Goal: Task Accomplishment & Management: Use online tool/utility

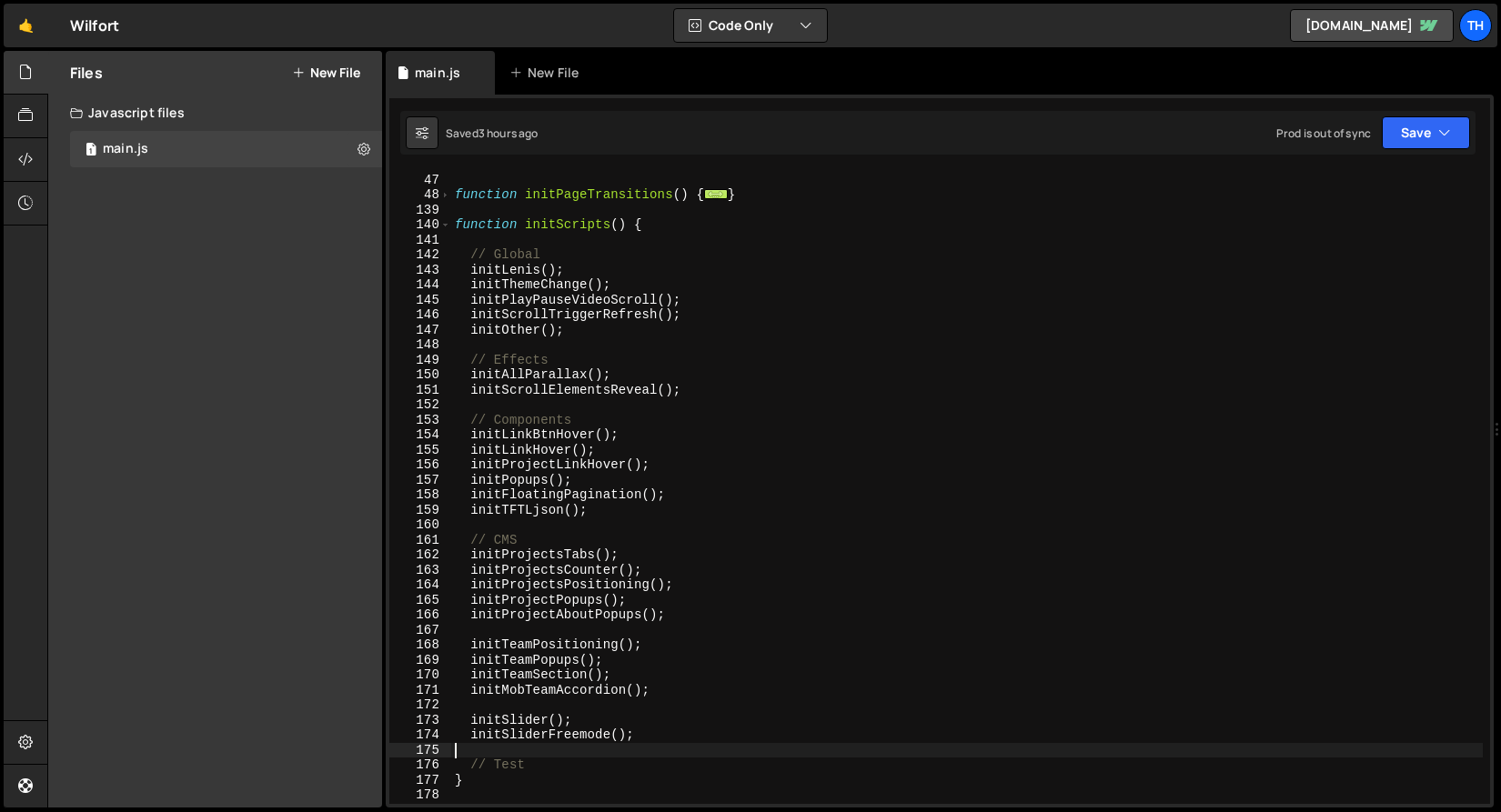
scroll to position [194, 0]
click at [444, 228] on span at bounding box center [445, 225] width 10 height 15
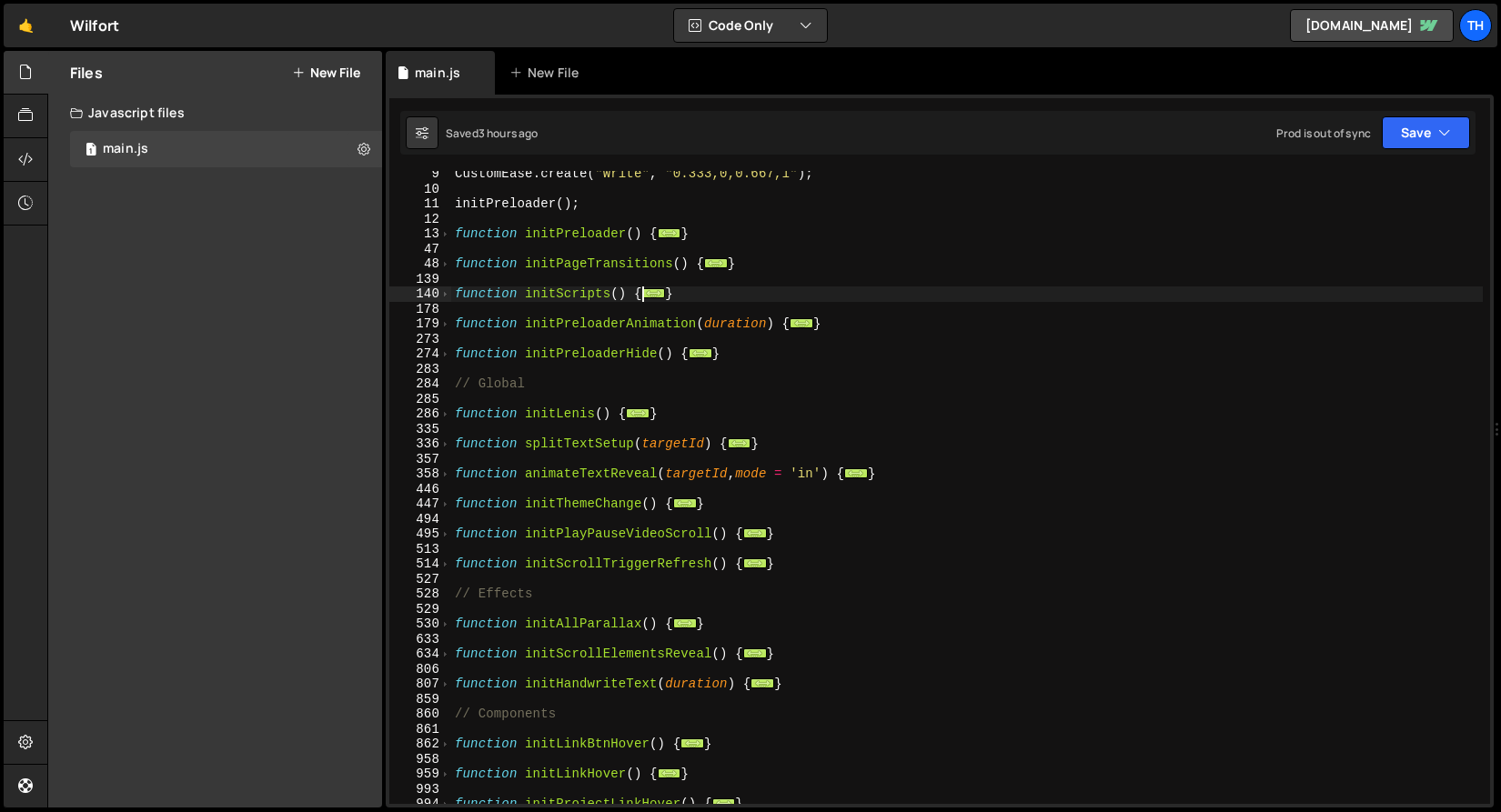
scroll to position [156, 0]
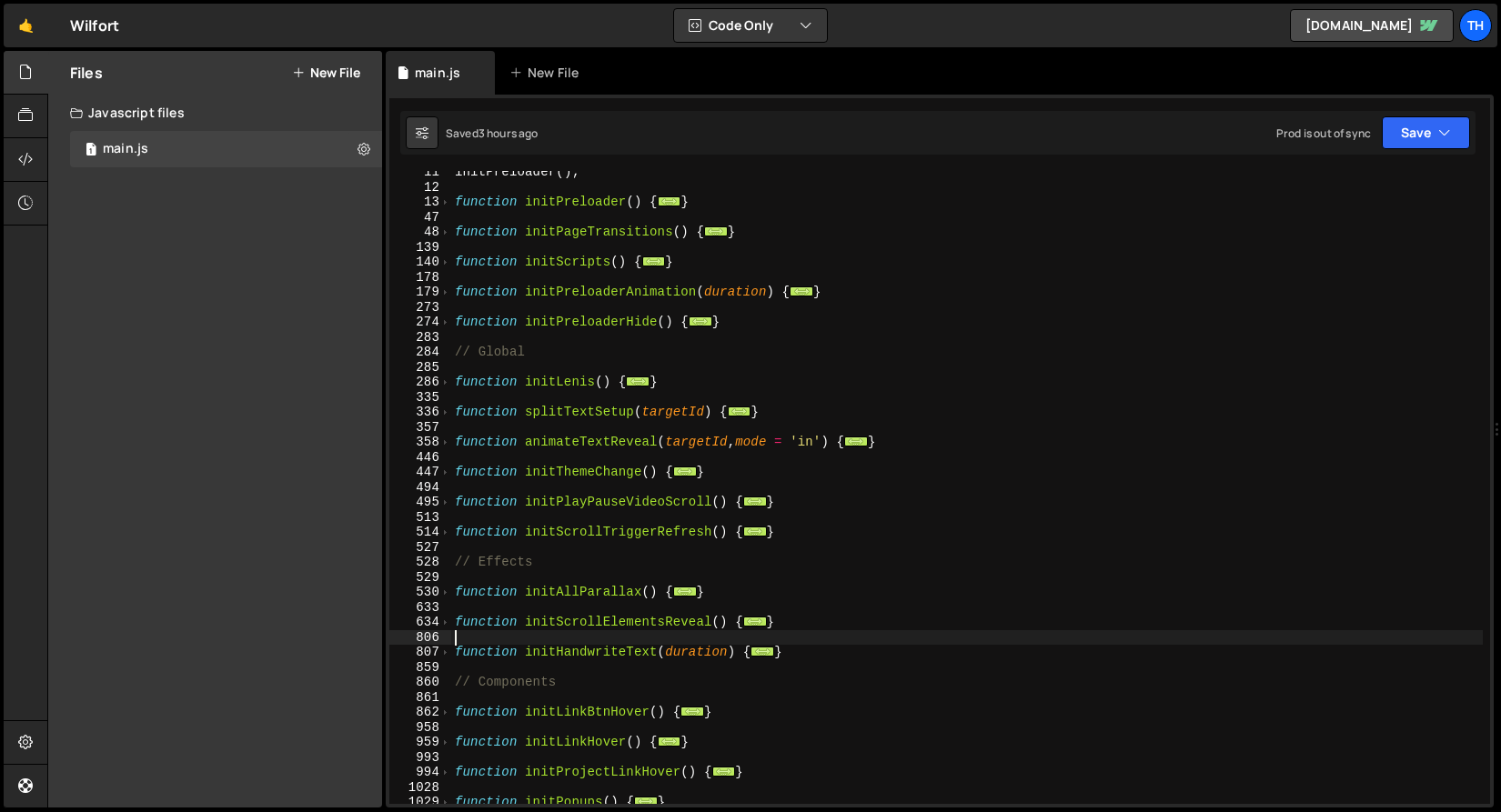
click at [452, 630] on div "initPreloader ( ) ; function initPreloader ( ) { ... } function initPageTransit…" at bounding box center [966, 495] width 1032 height 663
click at [449, 616] on span at bounding box center [445, 623] width 10 height 15
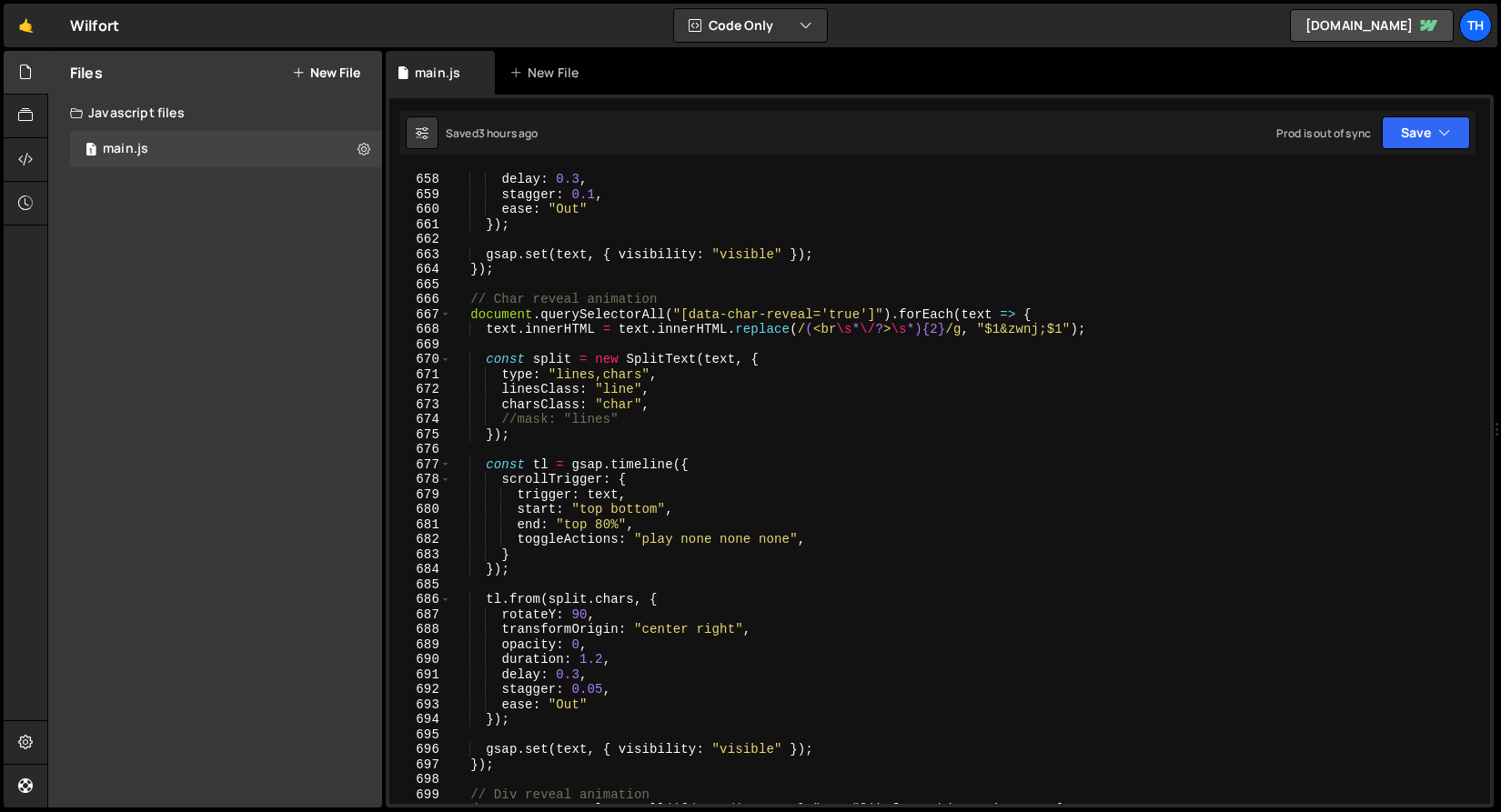
scroll to position [1072, 0]
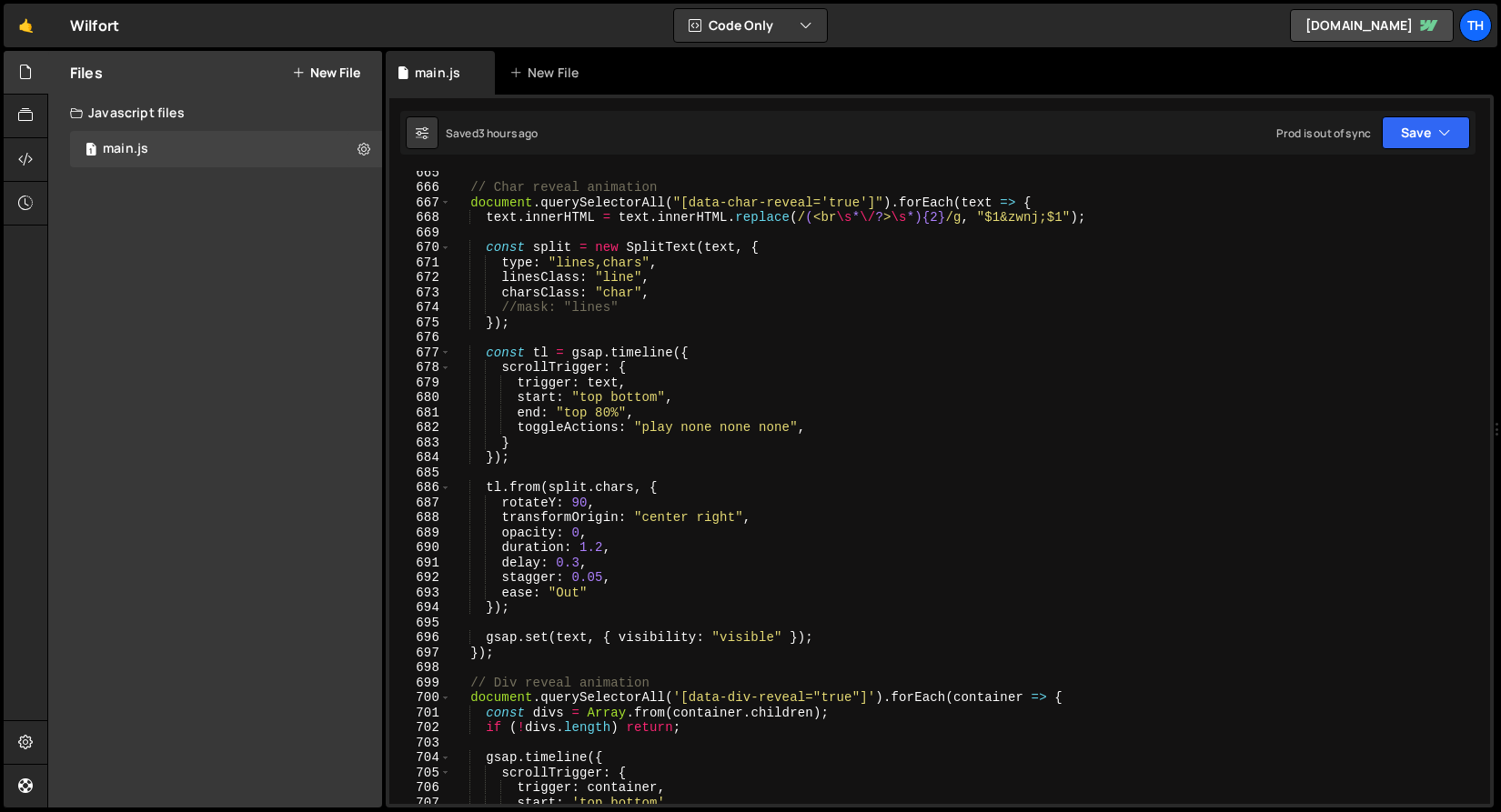
click at [558, 501] on div "// Char reveal animation document . querySelectorAll ( "[data-char-reveal='true…" at bounding box center [966, 495] width 1032 height 663
click at [659, 517] on div "// Char reveal animation document . querySelectorAll ( "[data-char-reveal='true…" at bounding box center [966, 495] width 1032 height 663
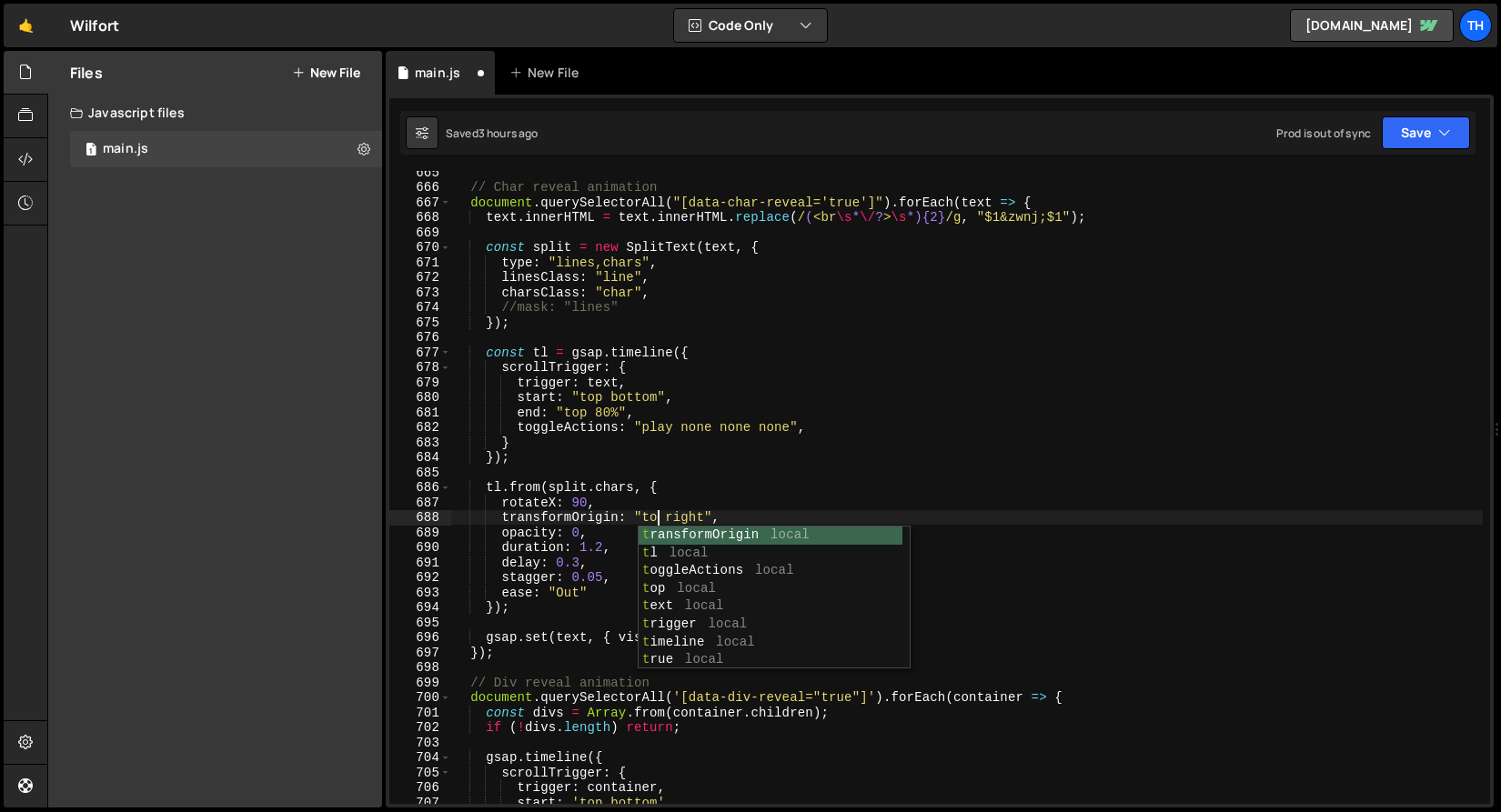
scroll to position [0, 14]
click at [681, 514] on div "// Char reveal animation document . querySelectorAll ( "[data-char-reveal='true…" at bounding box center [966, 495] width 1032 height 663
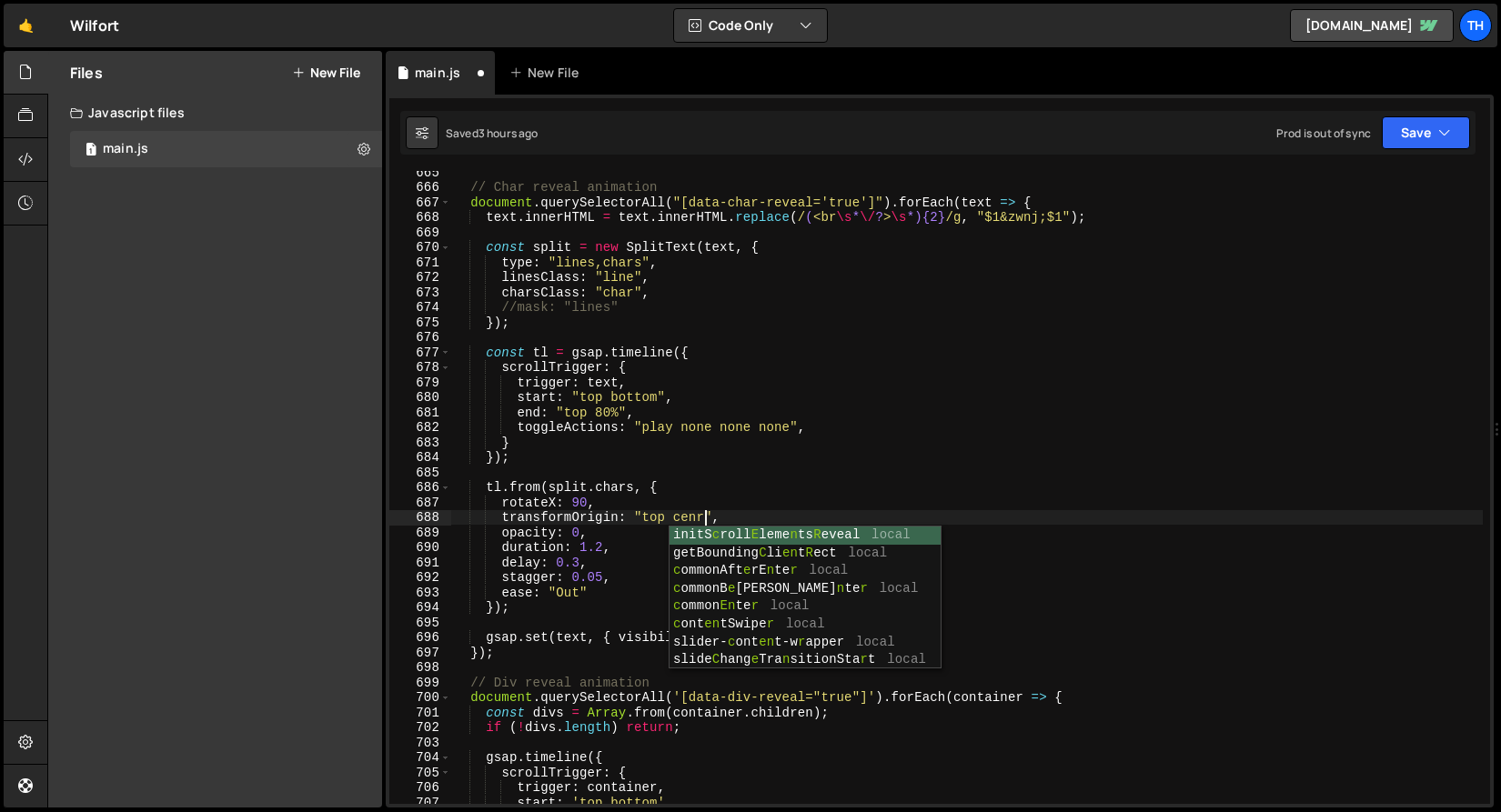
scroll to position [0, 18]
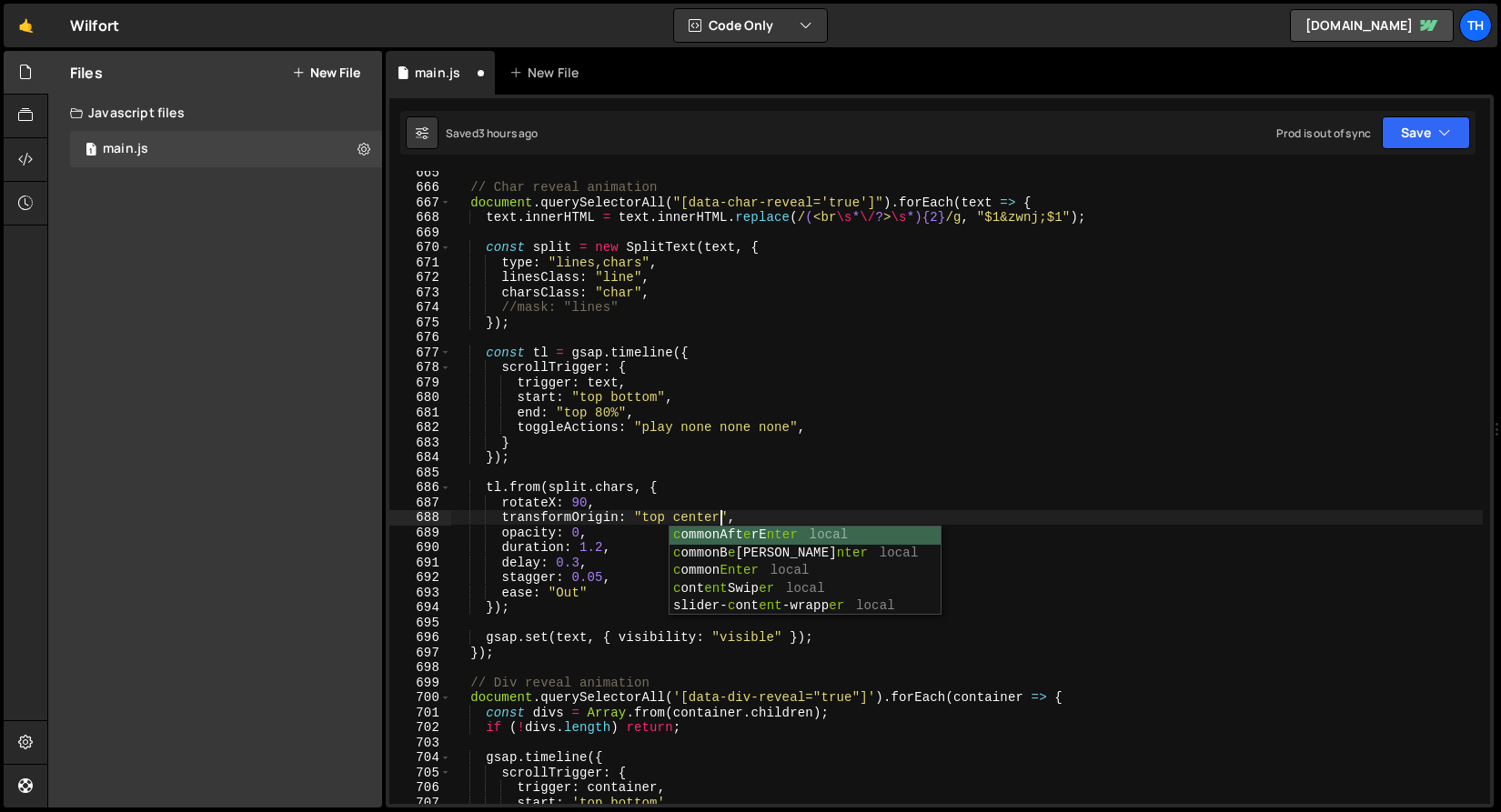
click at [1069, 365] on div "// Char reveal animation document . querySelectorAll ( "[data-char-reveal='true…" at bounding box center [966, 495] width 1032 height 663
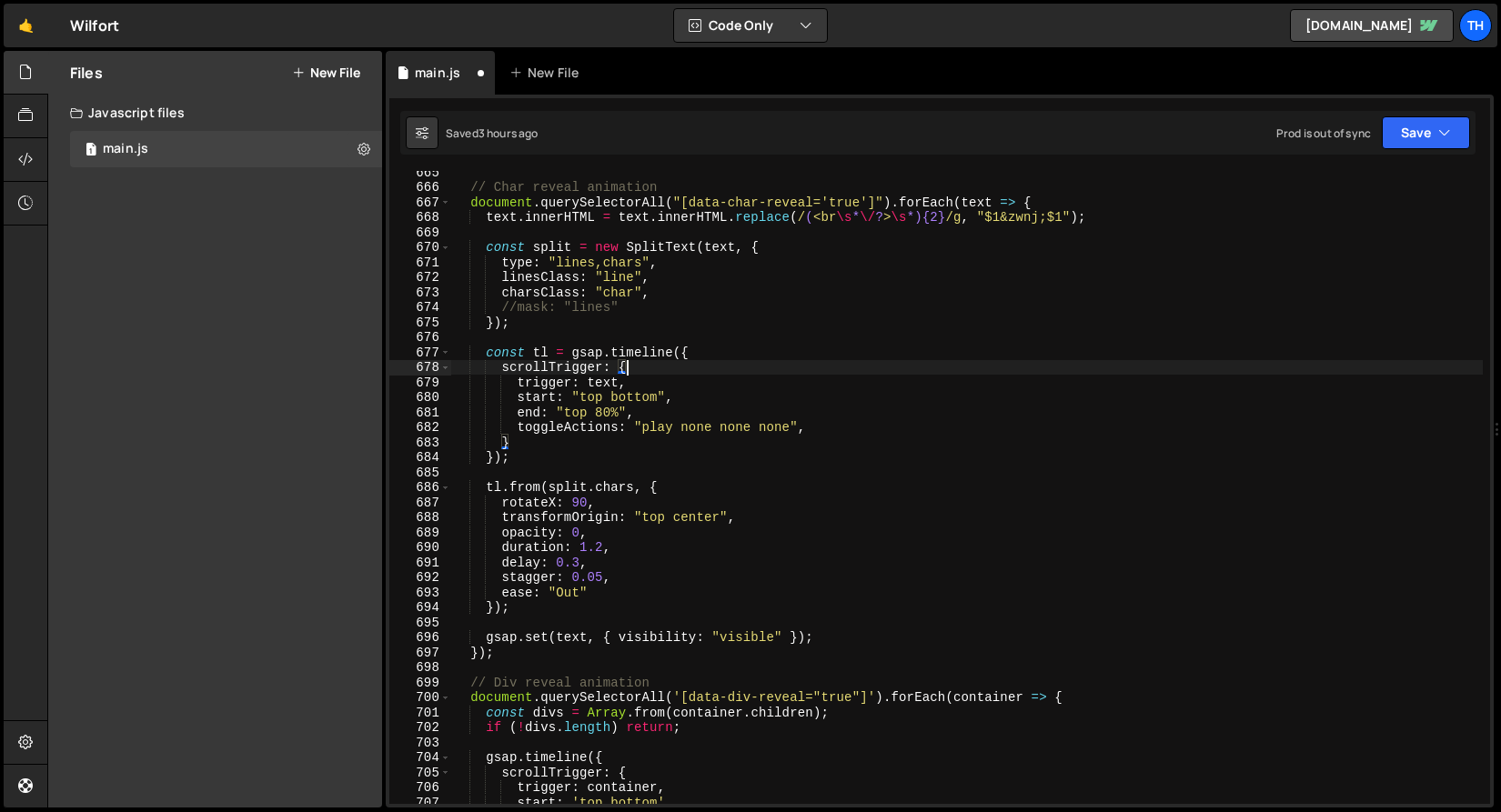
scroll to position [0, 10]
click at [1412, 128] on button "Save" at bounding box center [1426, 132] width 88 height 32
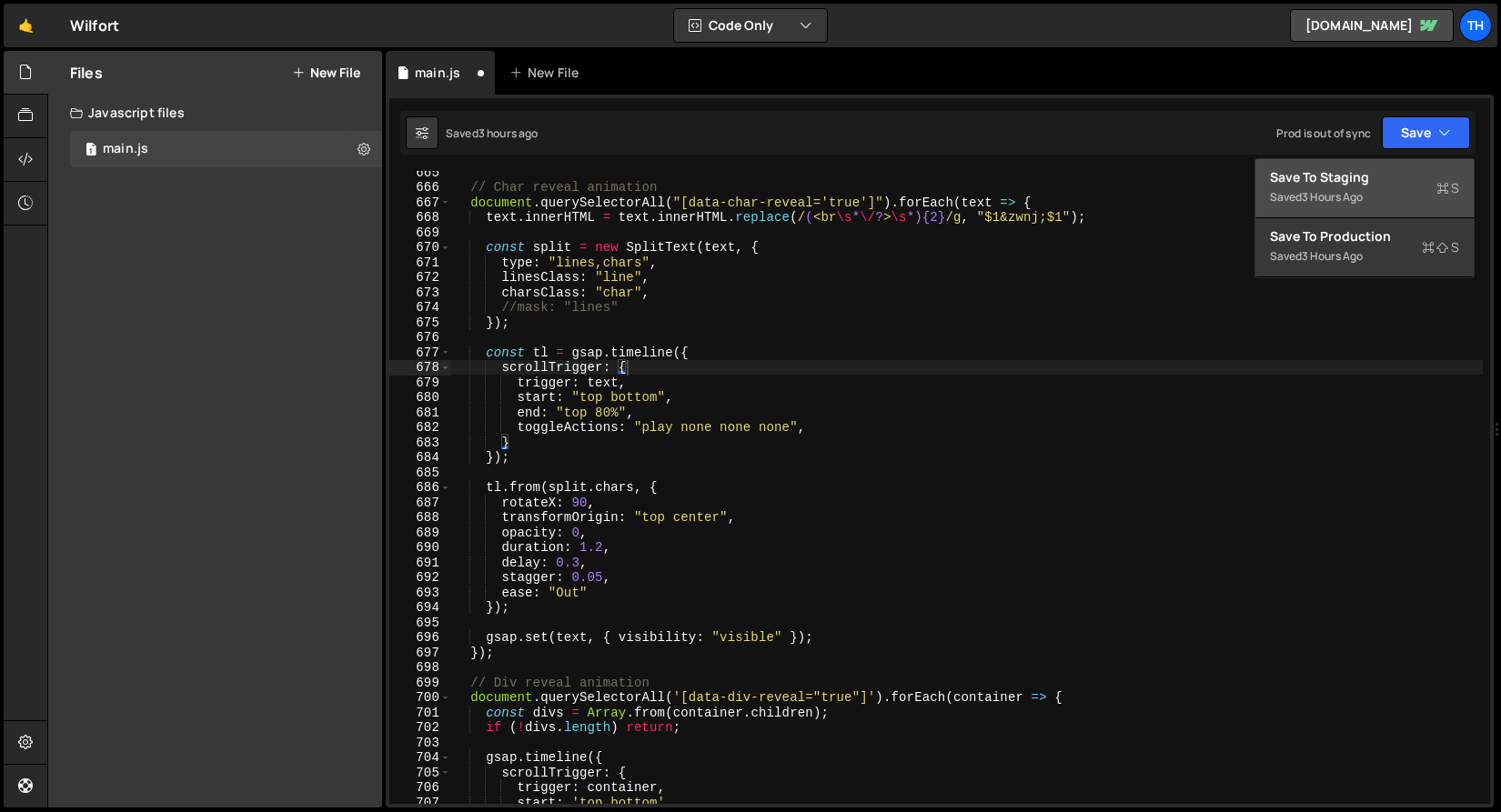
click at [1419, 180] on div "Save to Staging S" at bounding box center [1364, 177] width 189 height 18
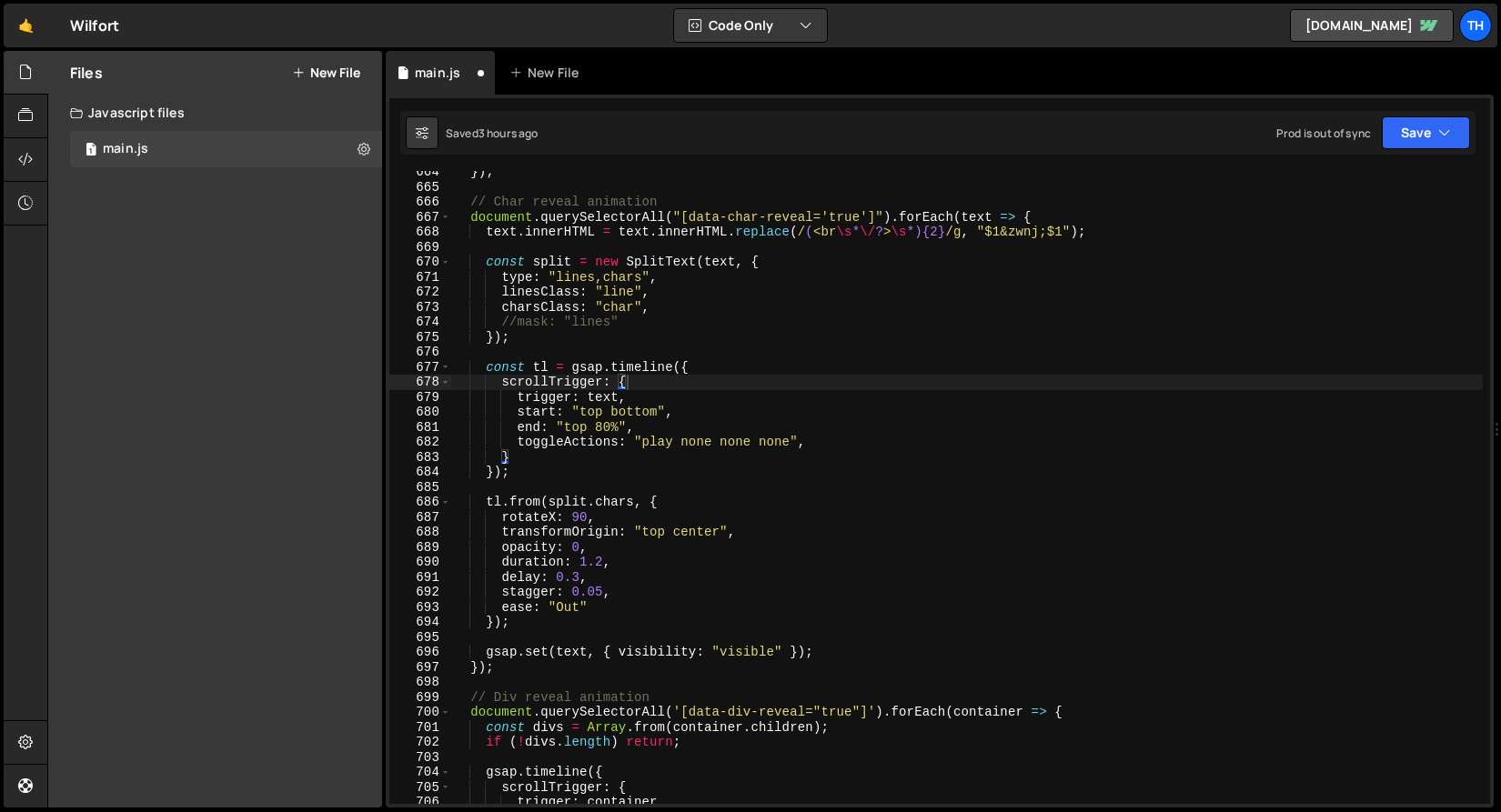
scroll to position [9972, 0]
click at [606, 423] on div "}) ; // Char reveal animation document . querySelectorAll ( "[data-char-reveal=…" at bounding box center [966, 495] width 1032 height 663
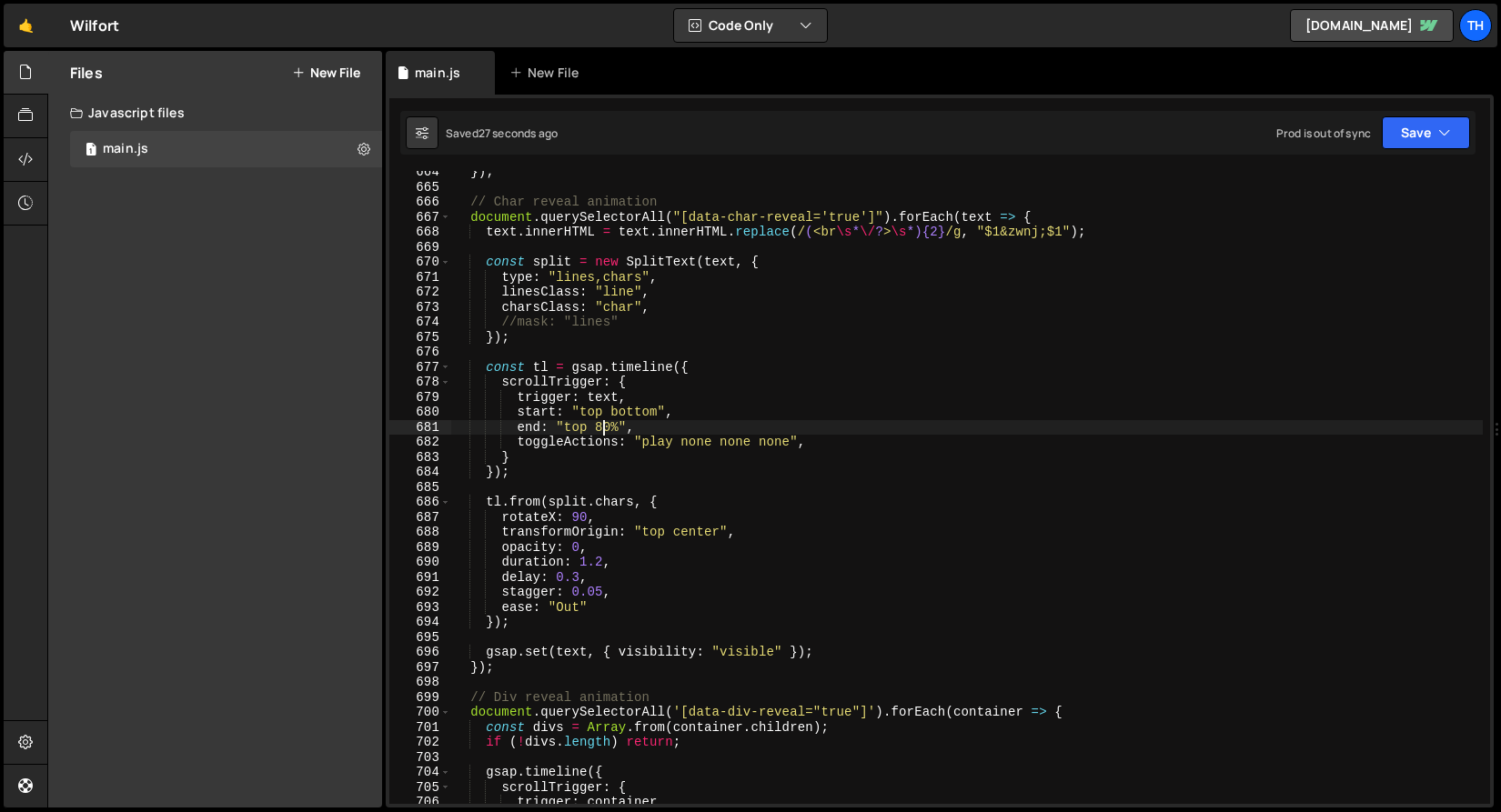
click at [683, 530] on div "}) ; // Char reveal animation document . querySelectorAll ( "[data-char-reveal=…" at bounding box center [966, 495] width 1032 height 663
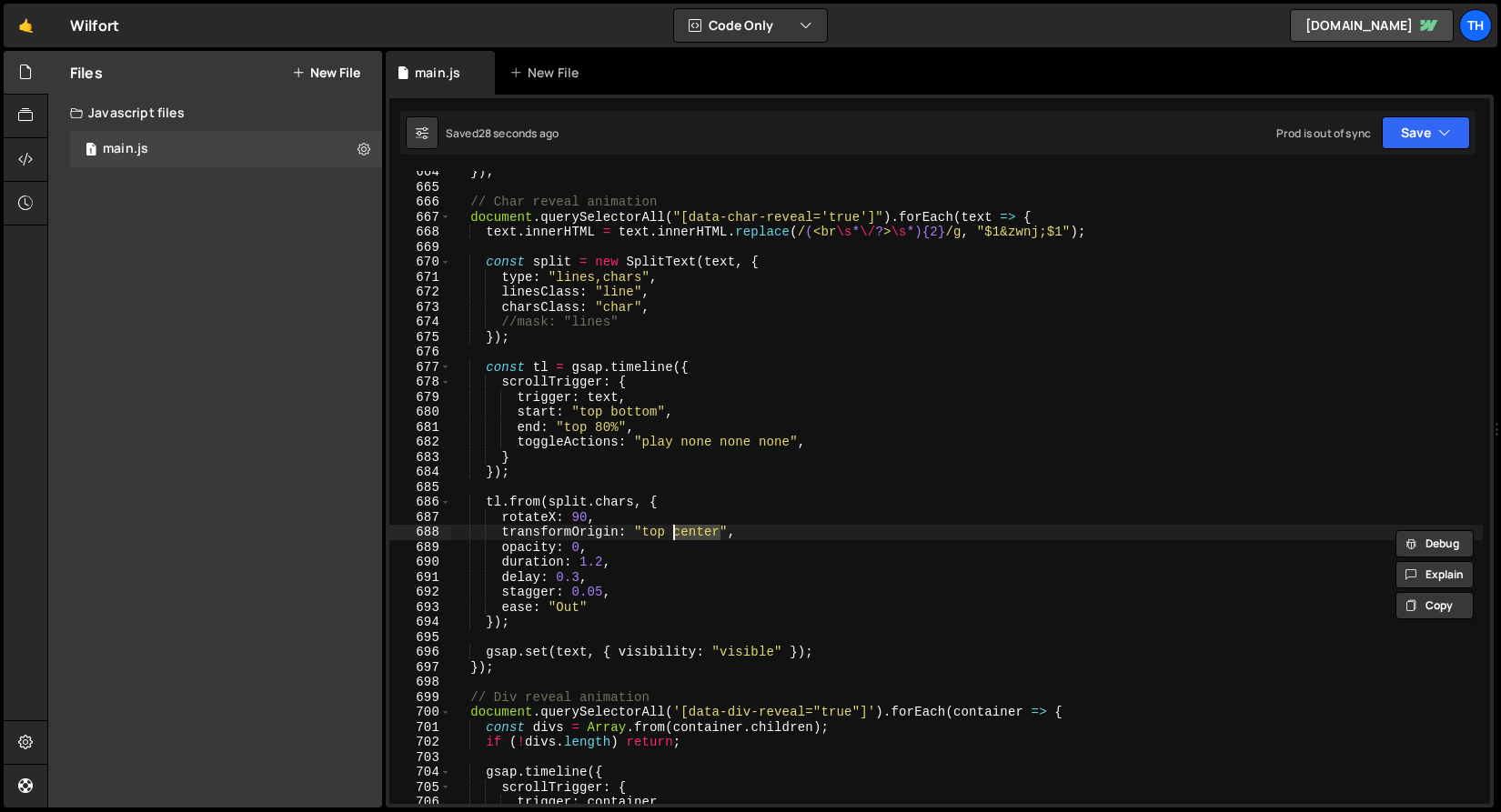
click at [649, 529] on div "}) ; // Char reveal animation document . querySelectorAll ( "[data-char-reveal=…" at bounding box center [966, 495] width 1032 height 663
click at [639, 532] on div "}) ; // Char reveal animation document . querySelectorAll ( "[data-char-reveal=…" at bounding box center [966, 495] width 1032 height 663
click at [652, 534] on div "}) ; // Char reveal animation document . querySelectorAll ( "[data-char-reveal=…" at bounding box center [966, 495] width 1032 height 663
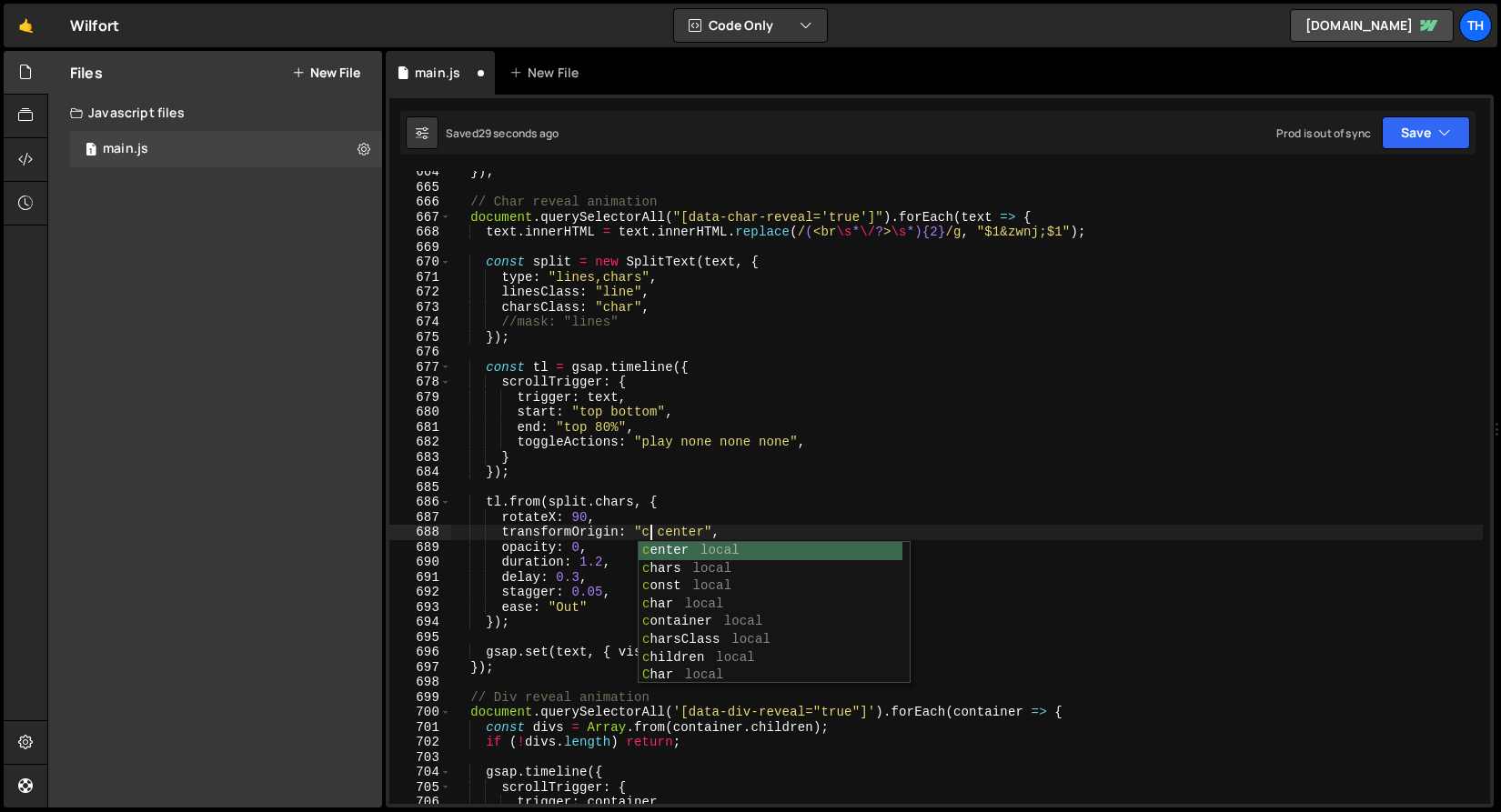
scroll to position [0, 13]
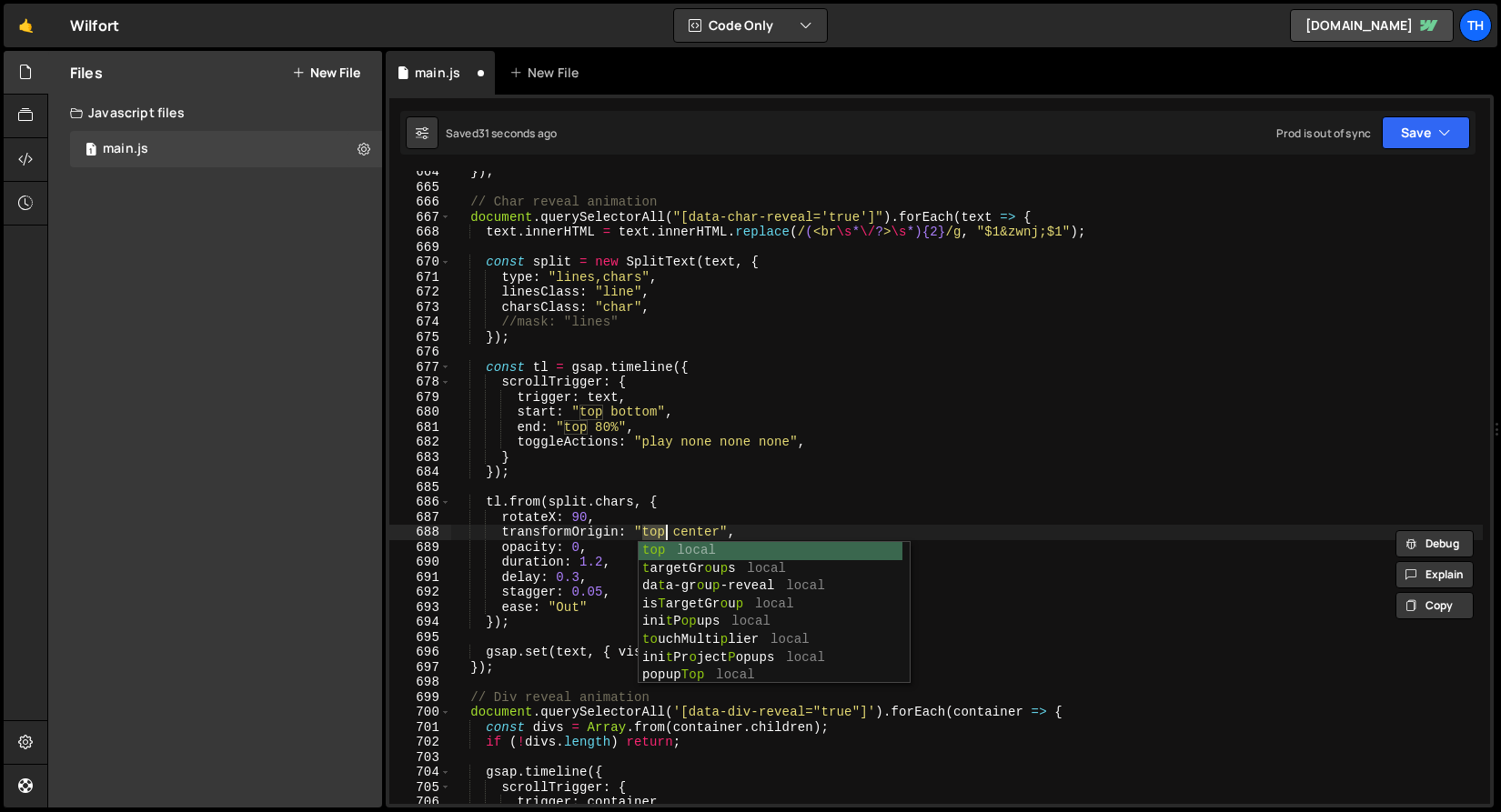
click at [694, 529] on div "}) ; // Char reveal animation document . querySelectorAll ( "[data-char-reveal=…" at bounding box center [966, 495] width 1032 height 663
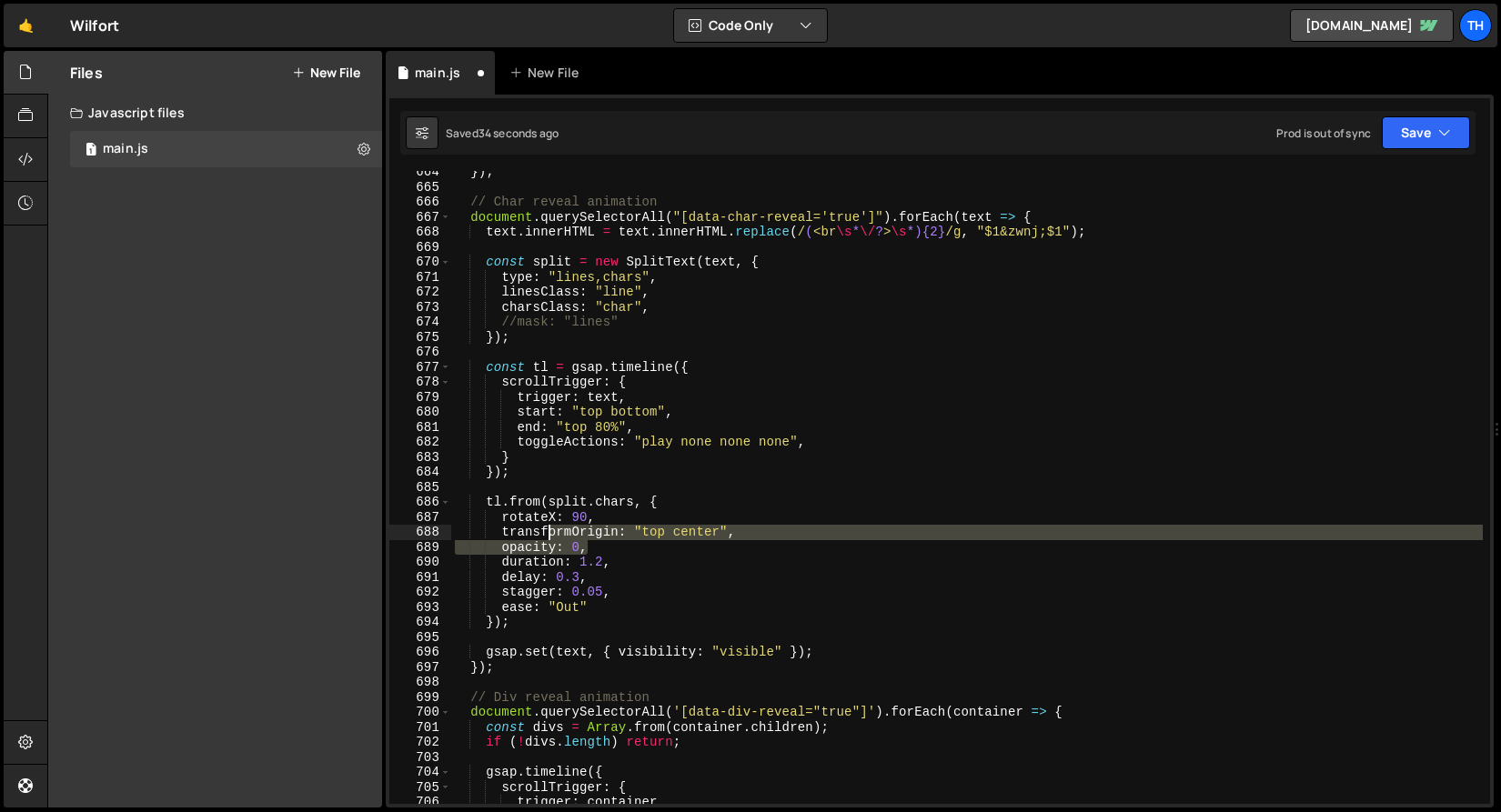
drag, startPoint x: 728, startPoint y: 543, endPoint x: 546, endPoint y: 537, distance: 182.1
click at [546, 537] on div "}) ; // Char reveal animation document . querySelectorAll ( "[data-char-reveal=…" at bounding box center [966, 495] width 1032 height 663
click at [521, 515] on div "}) ; // Char reveal animation document . querySelectorAll ( "[data-char-reveal=…" at bounding box center [966, 495] width 1032 height 663
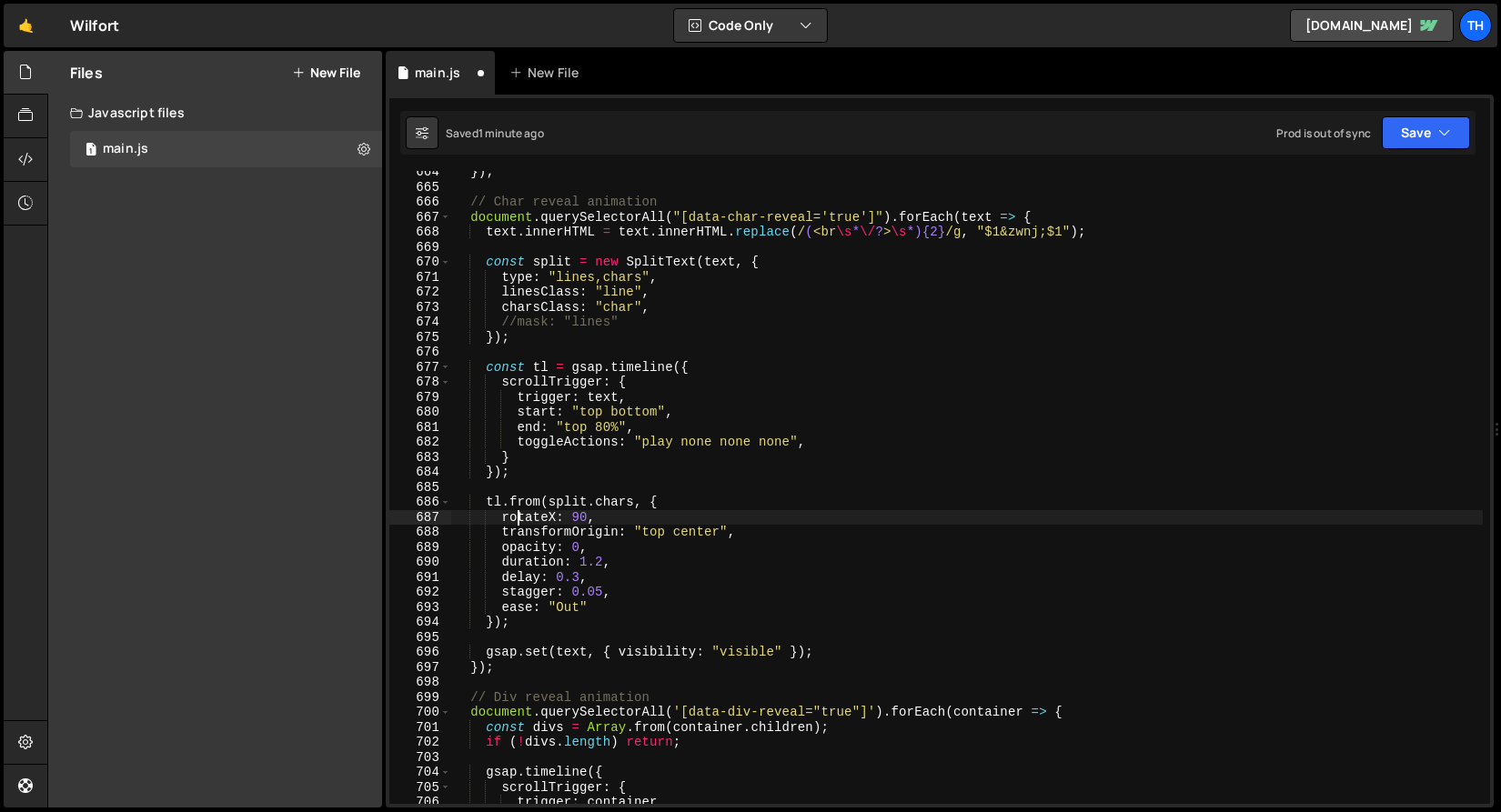
click at [672, 531] on div "}) ; // Char reveal animation document . querySelectorAll ( "[data-char-reveal=…" at bounding box center [966, 495] width 1032 height 663
type textarea "transformOrigin: "top bottom","
click at [1433, 122] on button "Save" at bounding box center [1426, 132] width 88 height 32
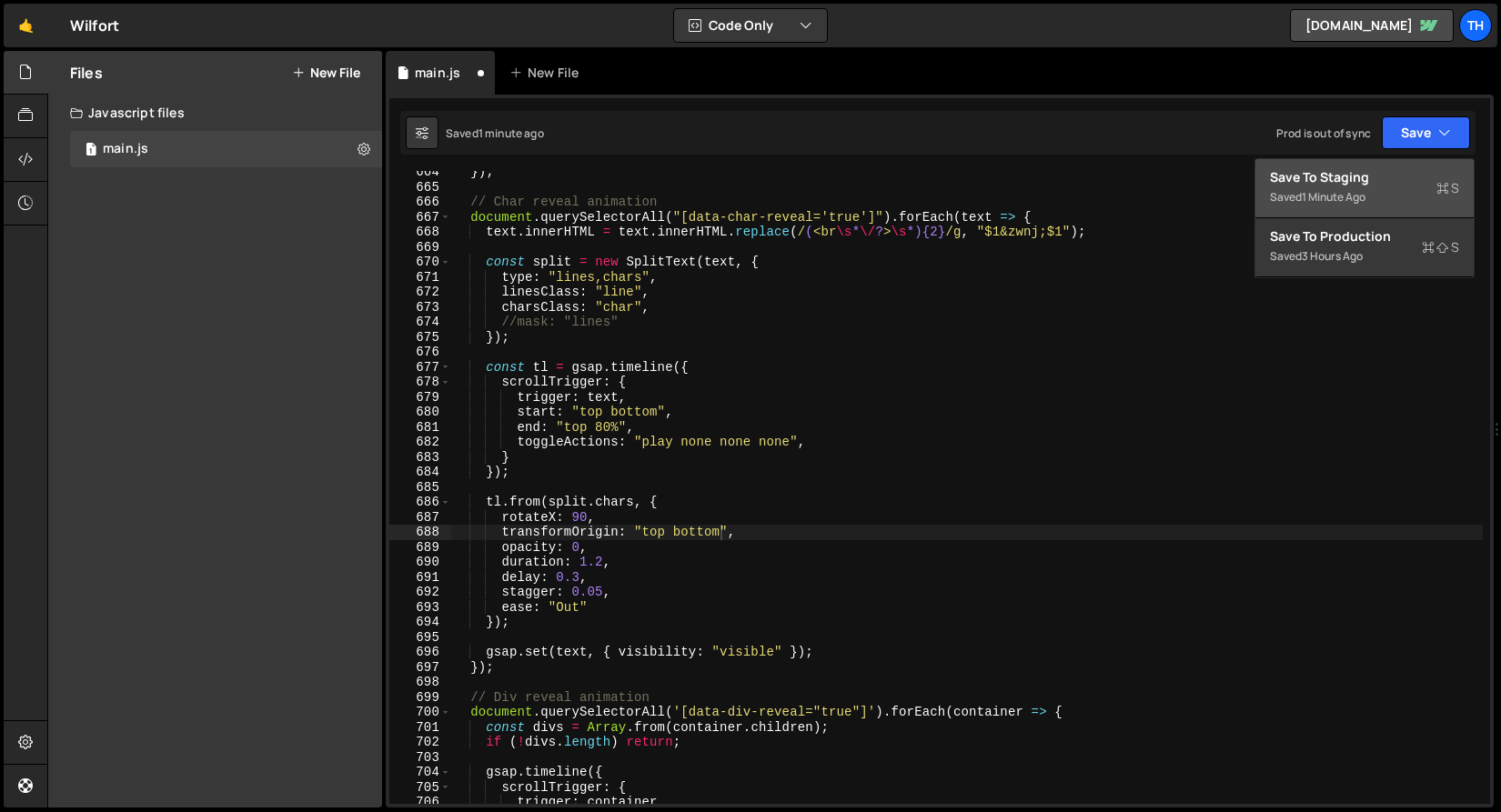
click at [1426, 186] on div "Saved 1 minute ago" at bounding box center [1364, 197] width 189 height 22
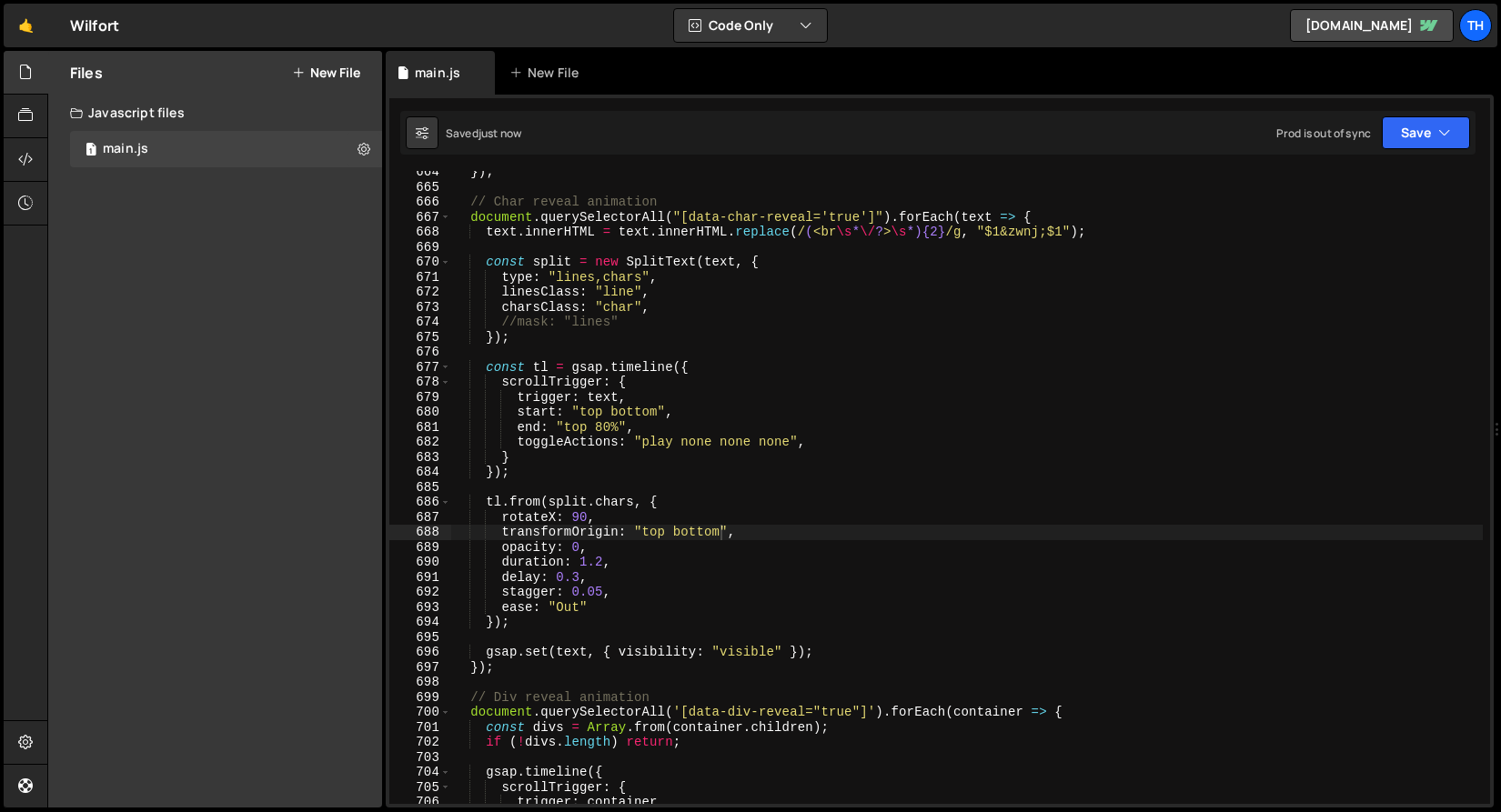
click at [601, 484] on div "}) ; // Char reveal animation document . querySelectorAll ( "[data-char-reveal=…" at bounding box center [966, 495] width 1032 height 663
drag, startPoint x: 702, startPoint y: 535, endPoint x: 720, endPoint y: 536, distance: 18.0
click at [720, 536] on div "}) ; // Char reveal animation document . querySelectorAll ( "[data-char-reveal=…" at bounding box center [966, 495] width 1032 height 663
click at [1452, 134] on button "Save" at bounding box center [1426, 132] width 88 height 32
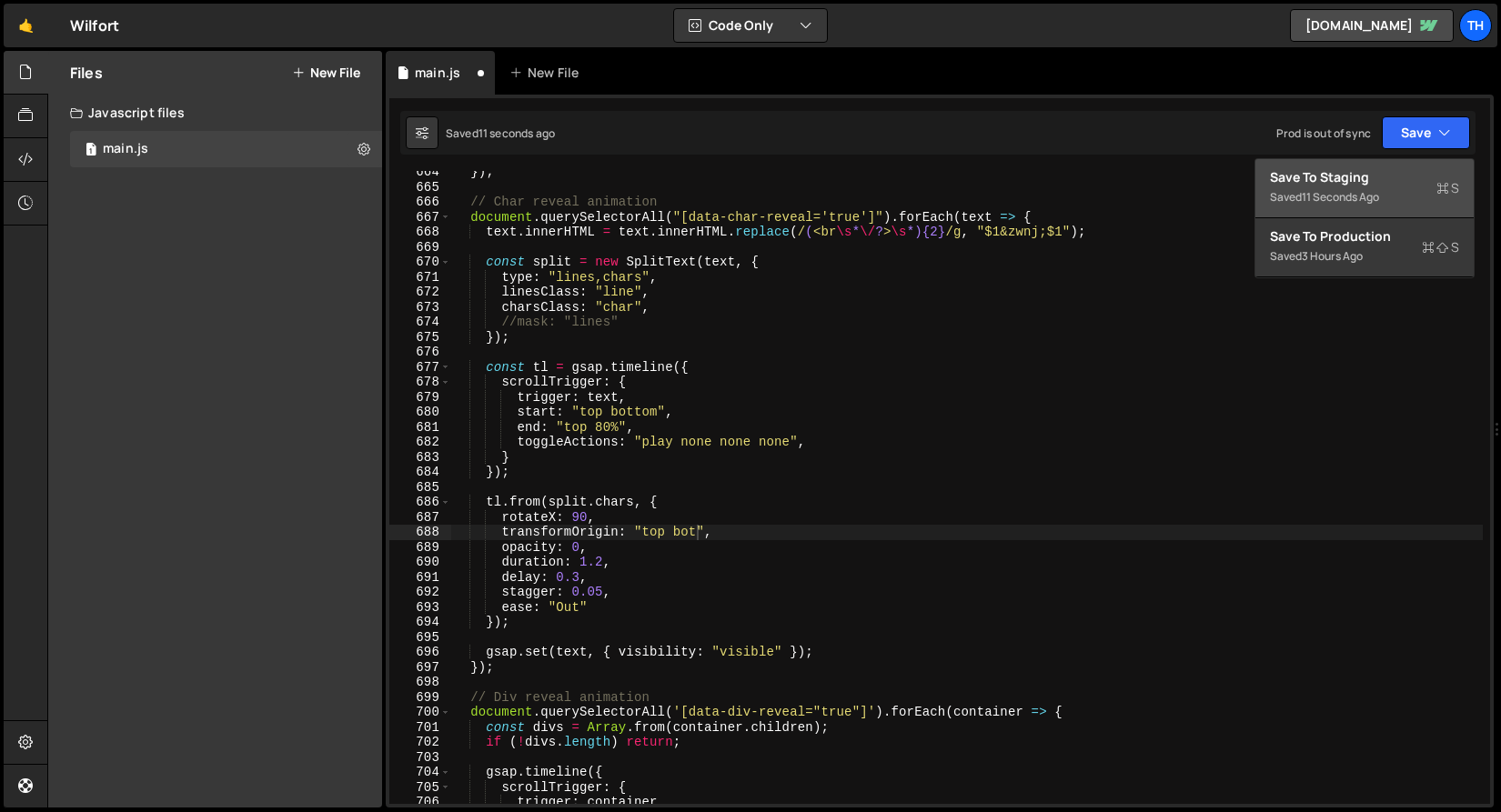
click at [1395, 179] on div "Save to Staging S" at bounding box center [1364, 177] width 189 height 18
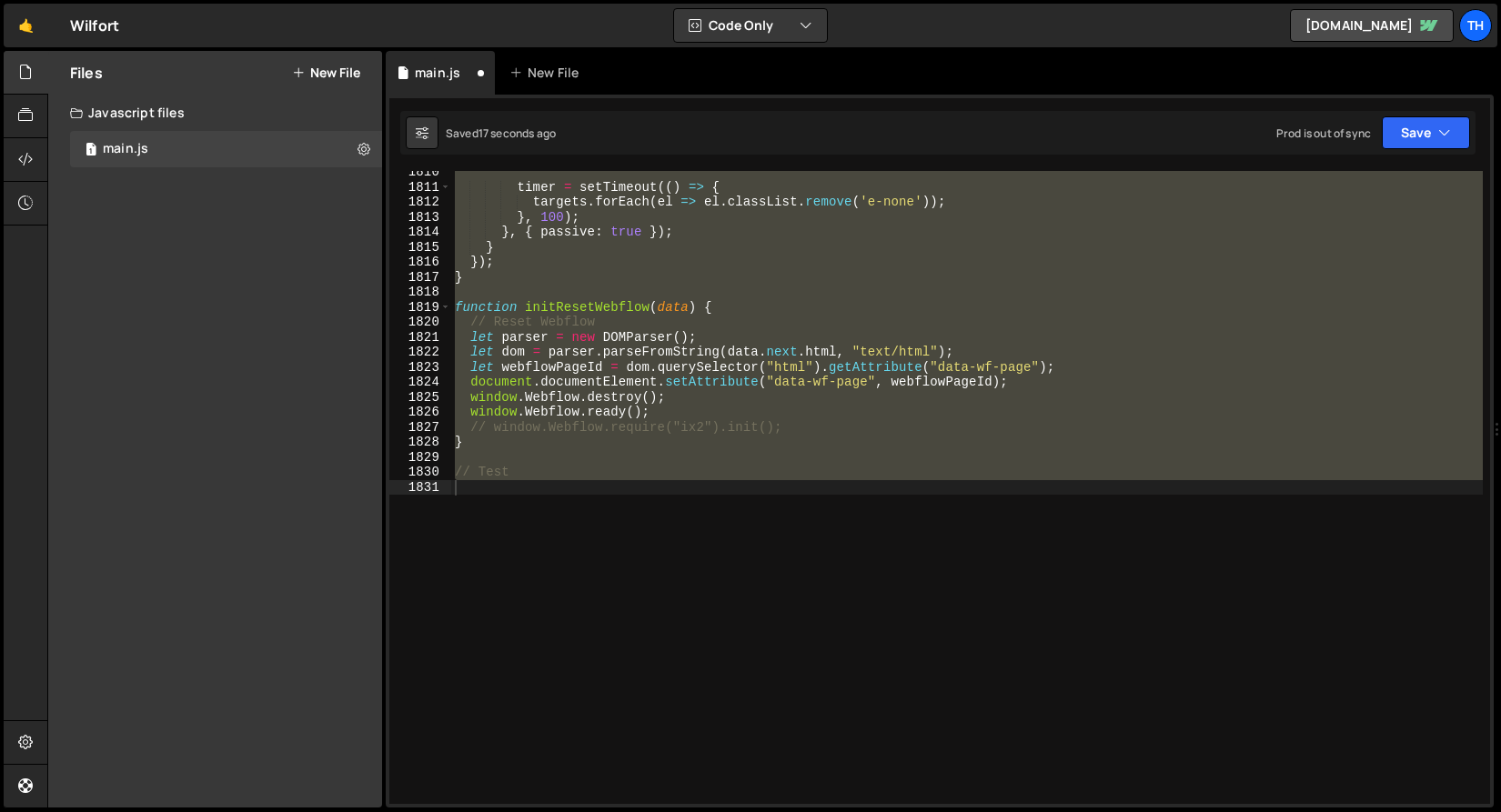
scroll to position [10009, 0]
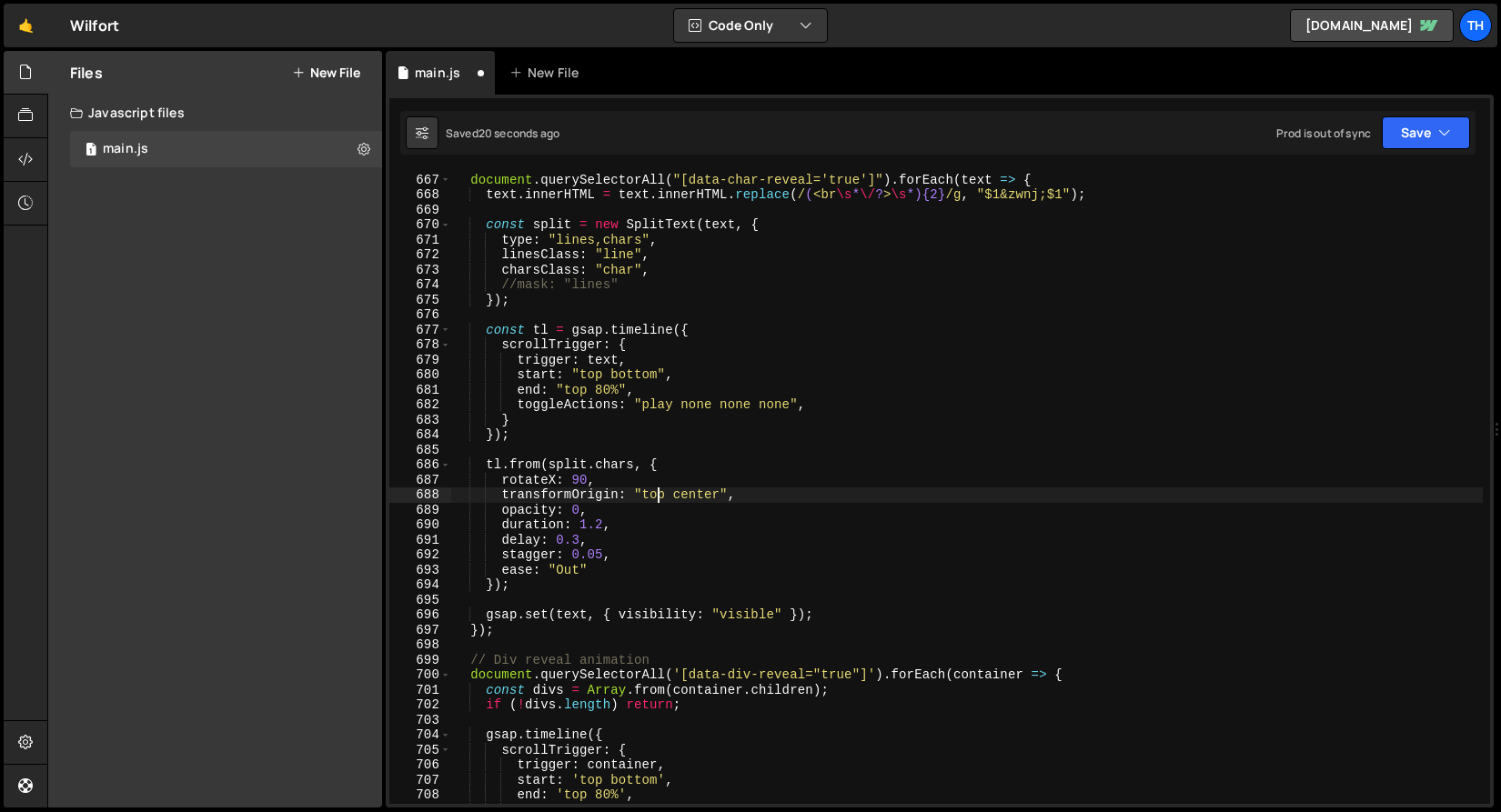
click at [656, 501] on div "// Char reveal animation document . querySelectorAll ( "[data-char-reveal='true…" at bounding box center [966, 488] width 1032 height 663
click at [1413, 134] on button "Save" at bounding box center [1426, 132] width 88 height 32
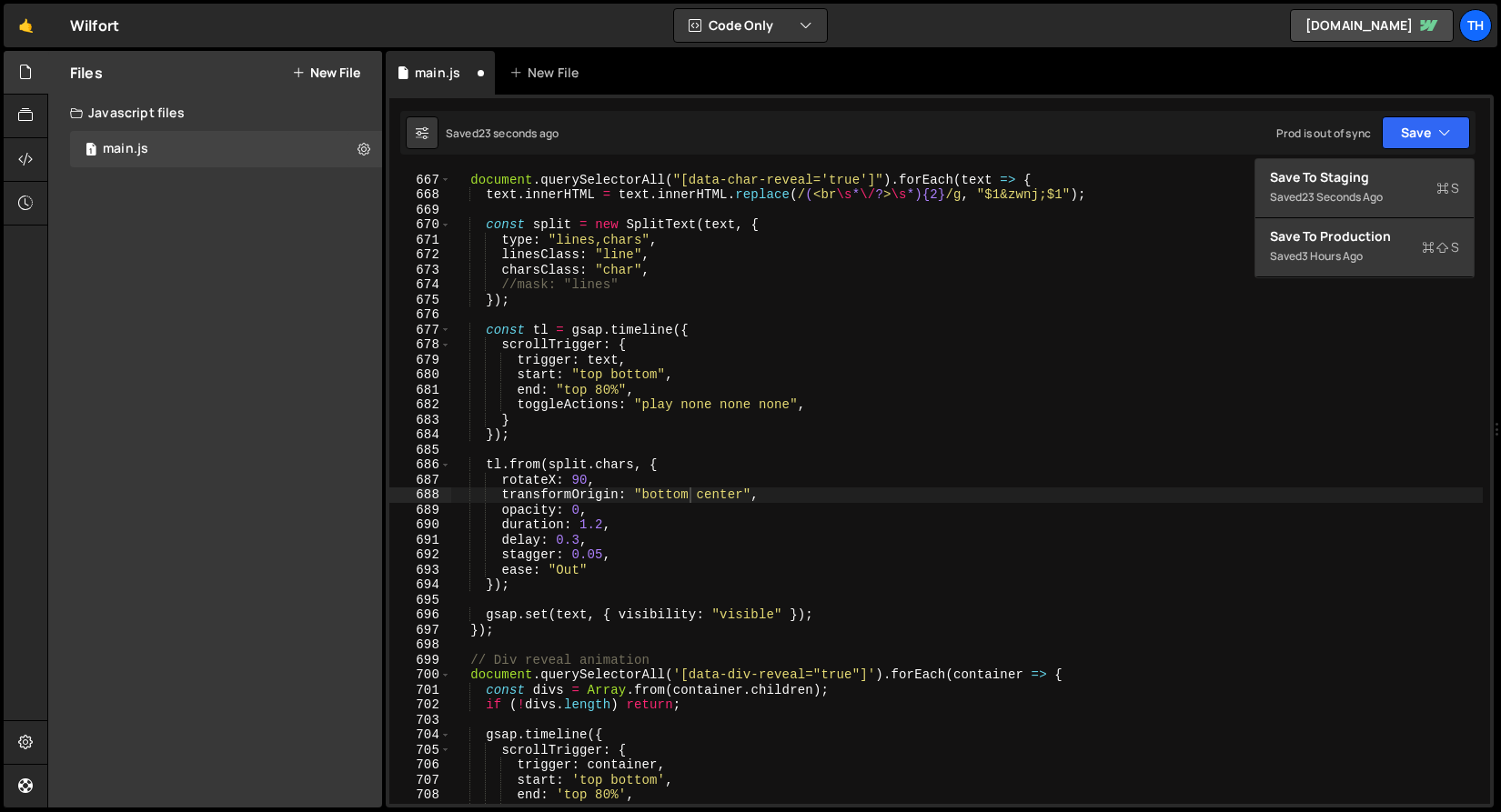
click at [1395, 155] on div "transformOrigin: "bottom center", 666 667 668 669 670 671 672 673 674 675 676 6…" at bounding box center [940, 451] width 1108 height 713
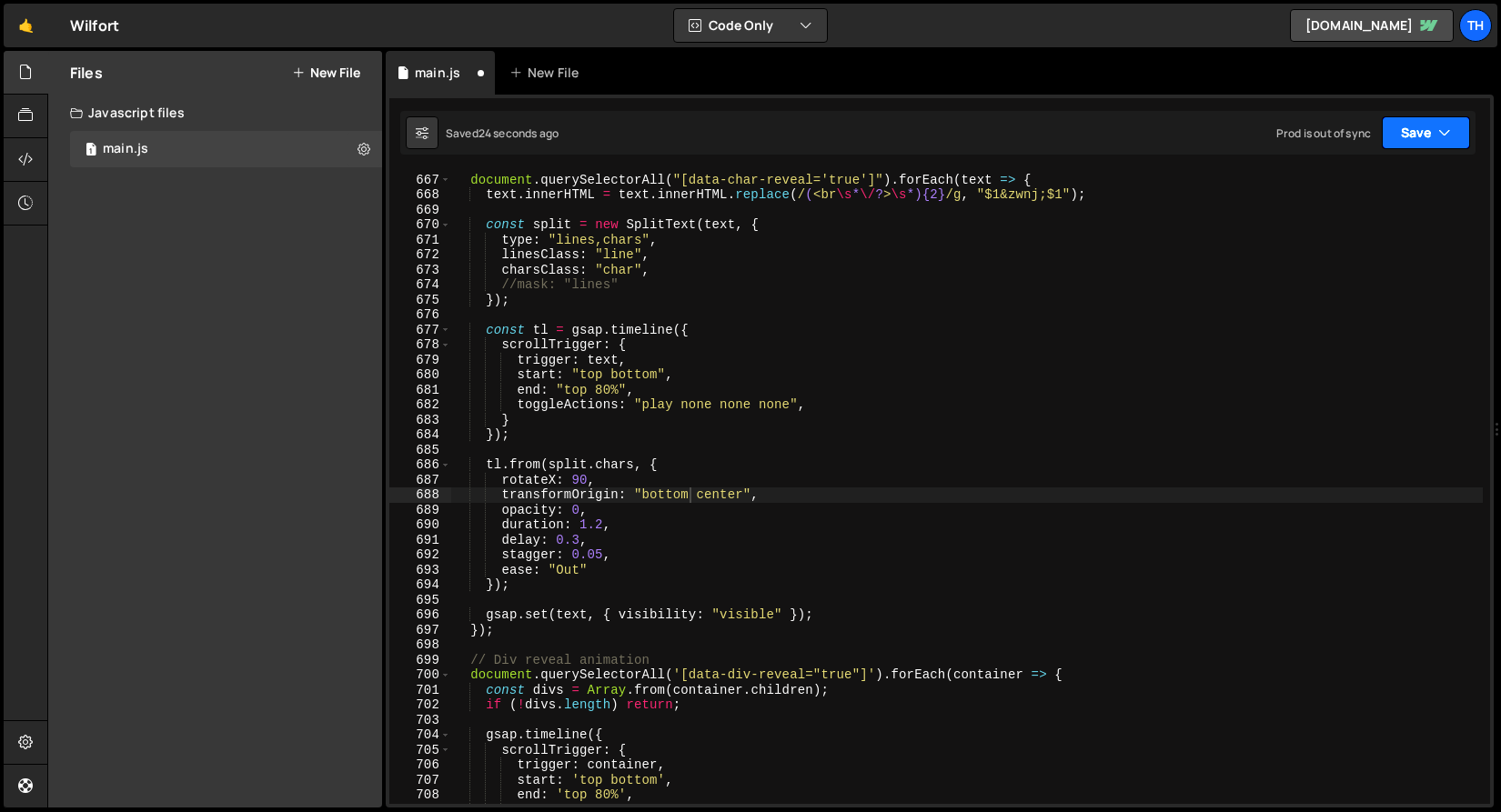
click at [1403, 143] on button "Save" at bounding box center [1426, 132] width 88 height 32
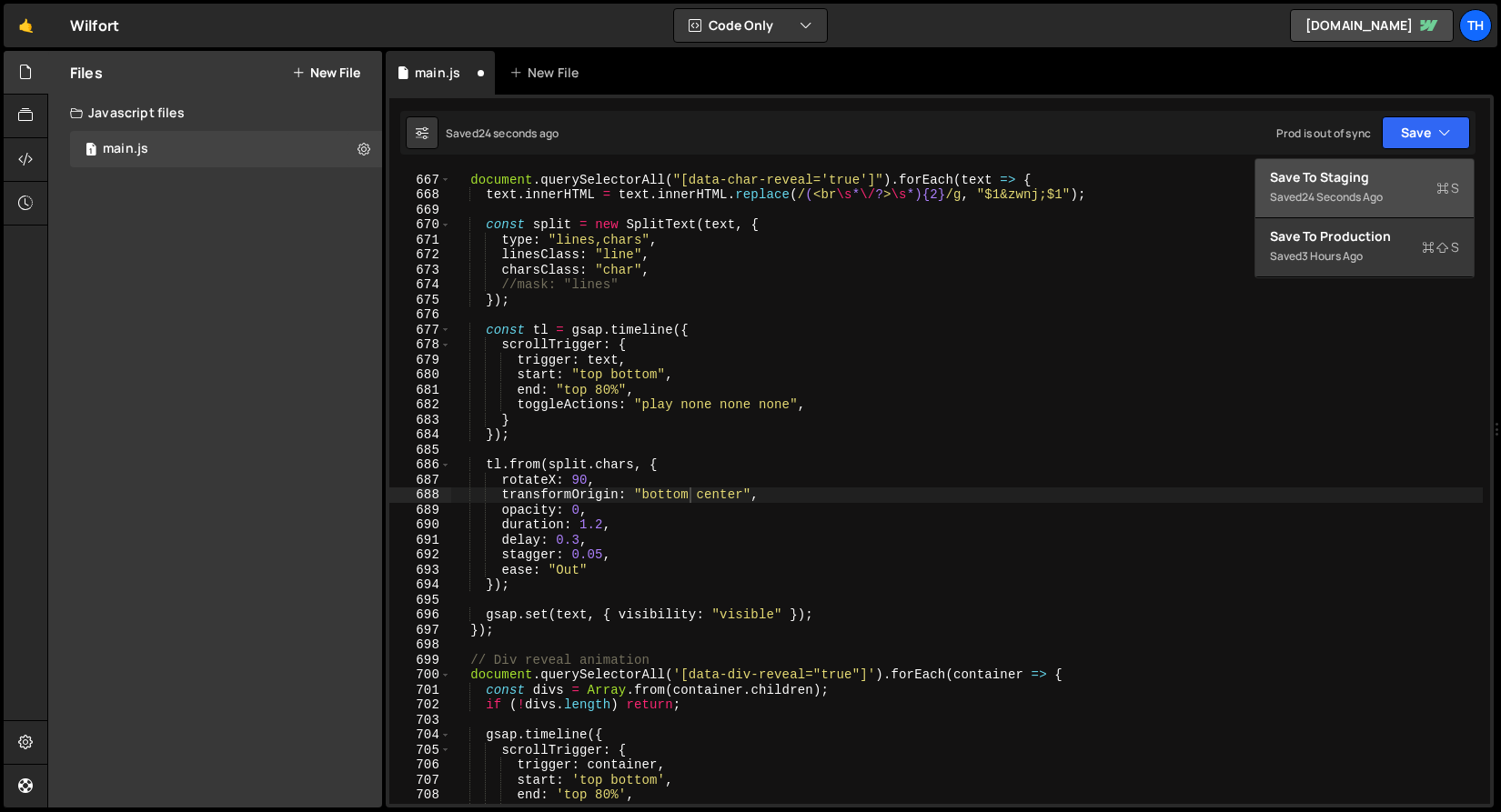
click at [1400, 166] on button "Save to Staging S Saved 24 seconds ago" at bounding box center [1365, 188] width 219 height 59
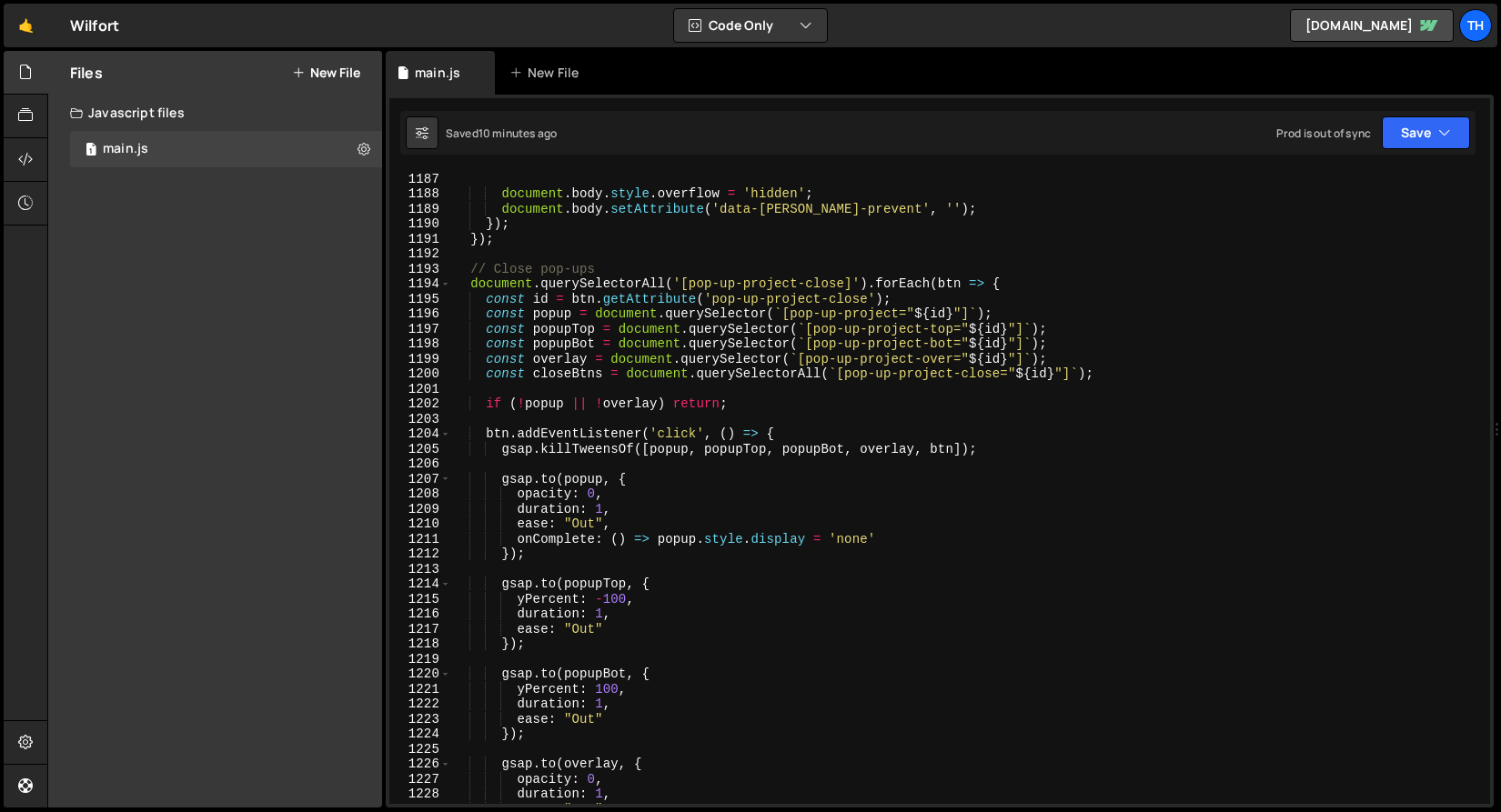
scroll to position [18431, 0]
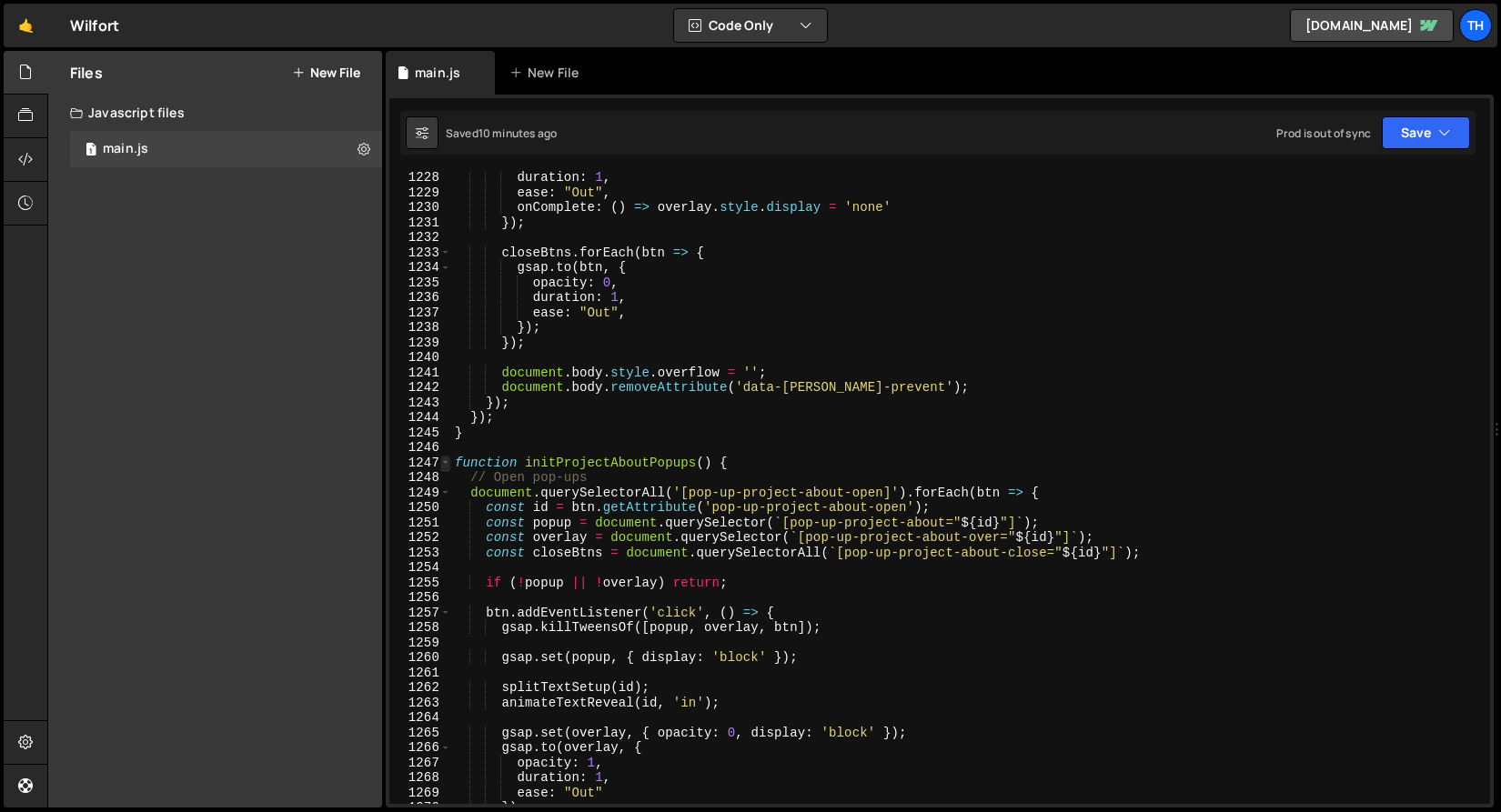
click at [445, 461] on span at bounding box center [445, 463] width 10 height 15
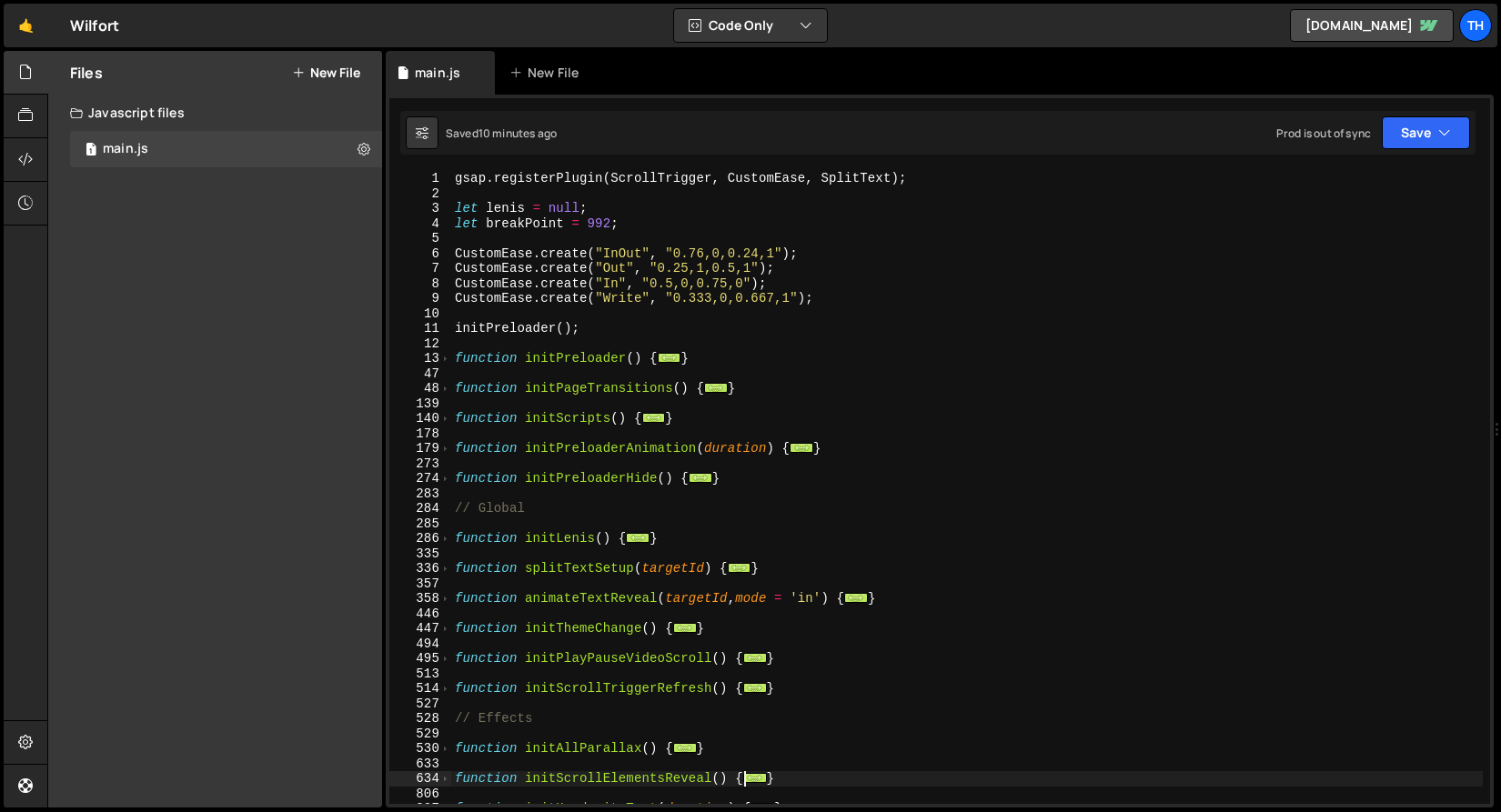
scroll to position [0, 0]
click at [446, 449] on span at bounding box center [445, 449] width 10 height 15
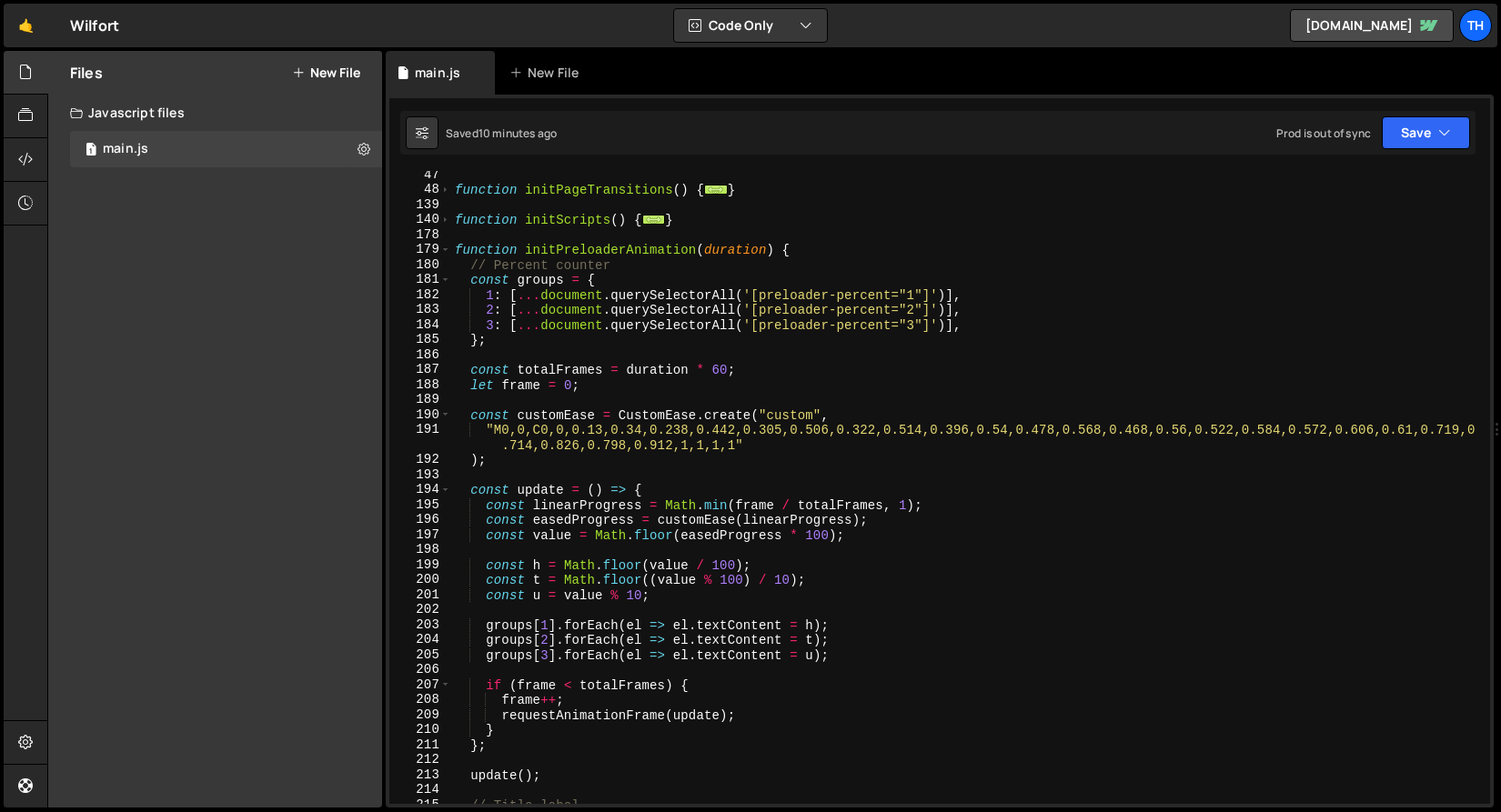
scroll to position [269, 0]
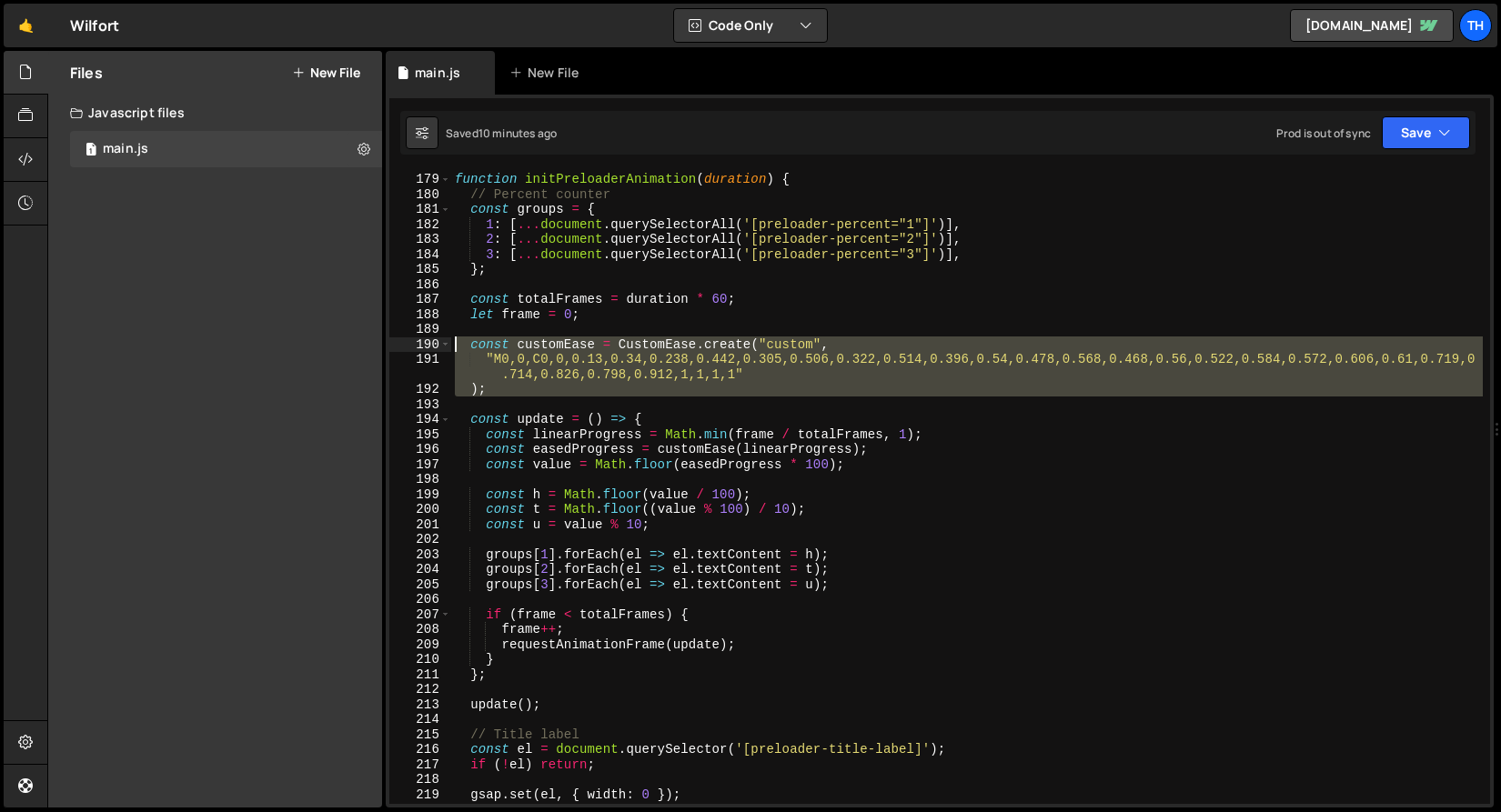
drag, startPoint x: 518, startPoint y: 400, endPoint x: 350, endPoint y: 351, distance: 175.0
click at [350, 351] on div "Files New File Javascript files 1 main.js 0 CSS files Copy share link Edit File…" at bounding box center [774, 430] width 1454 height 758
click at [526, 371] on div "function initPreloaderAnimation ( duration ) { // Percent counter const groups …" at bounding box center [966, 488] width 1032 height 633
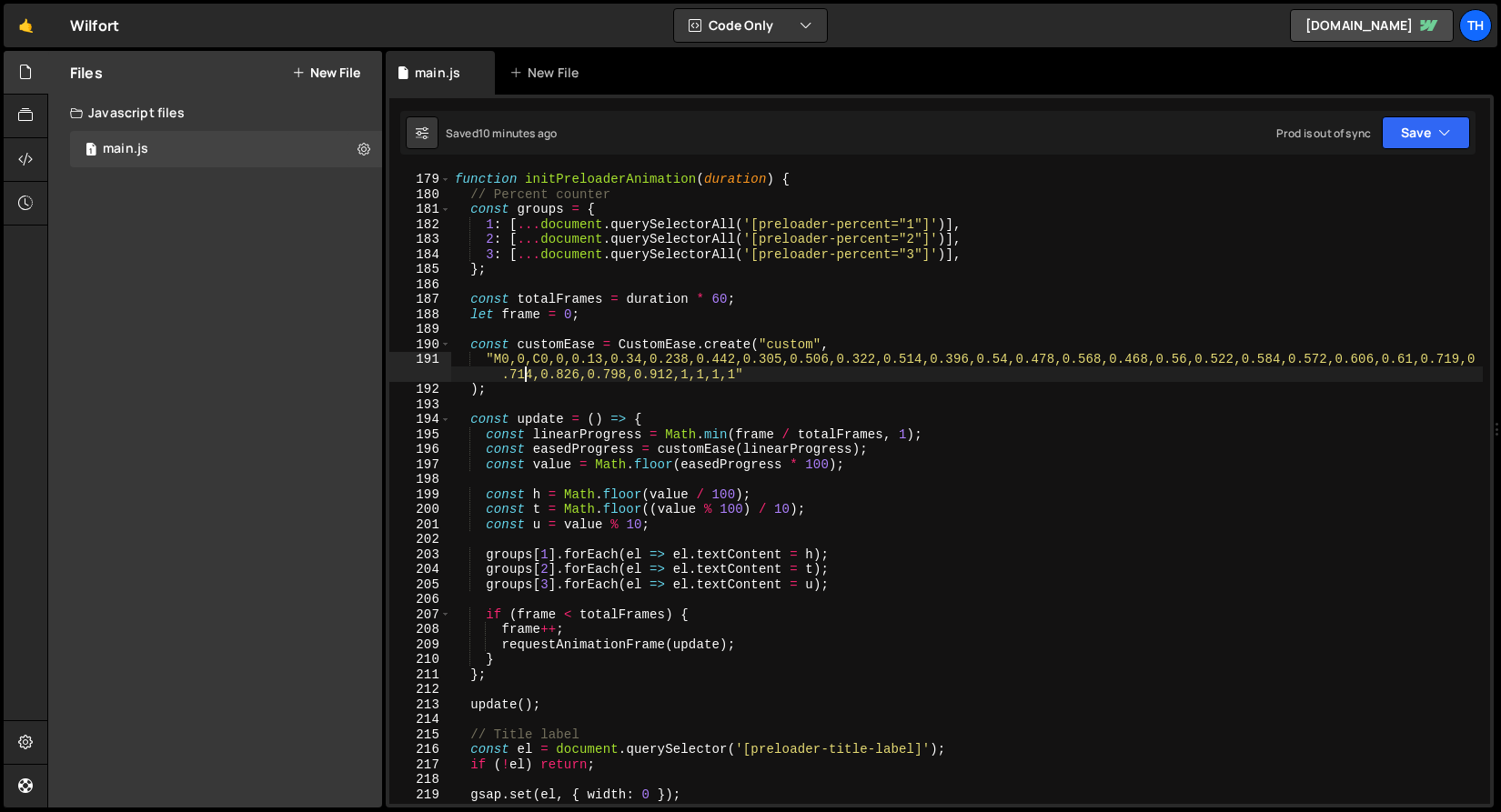
click at [513, 388] on div "function initPreloaderAnimation ( duration ) { // Percent counter const groups …" at bounding box center [966, 488] width 1032 height 663
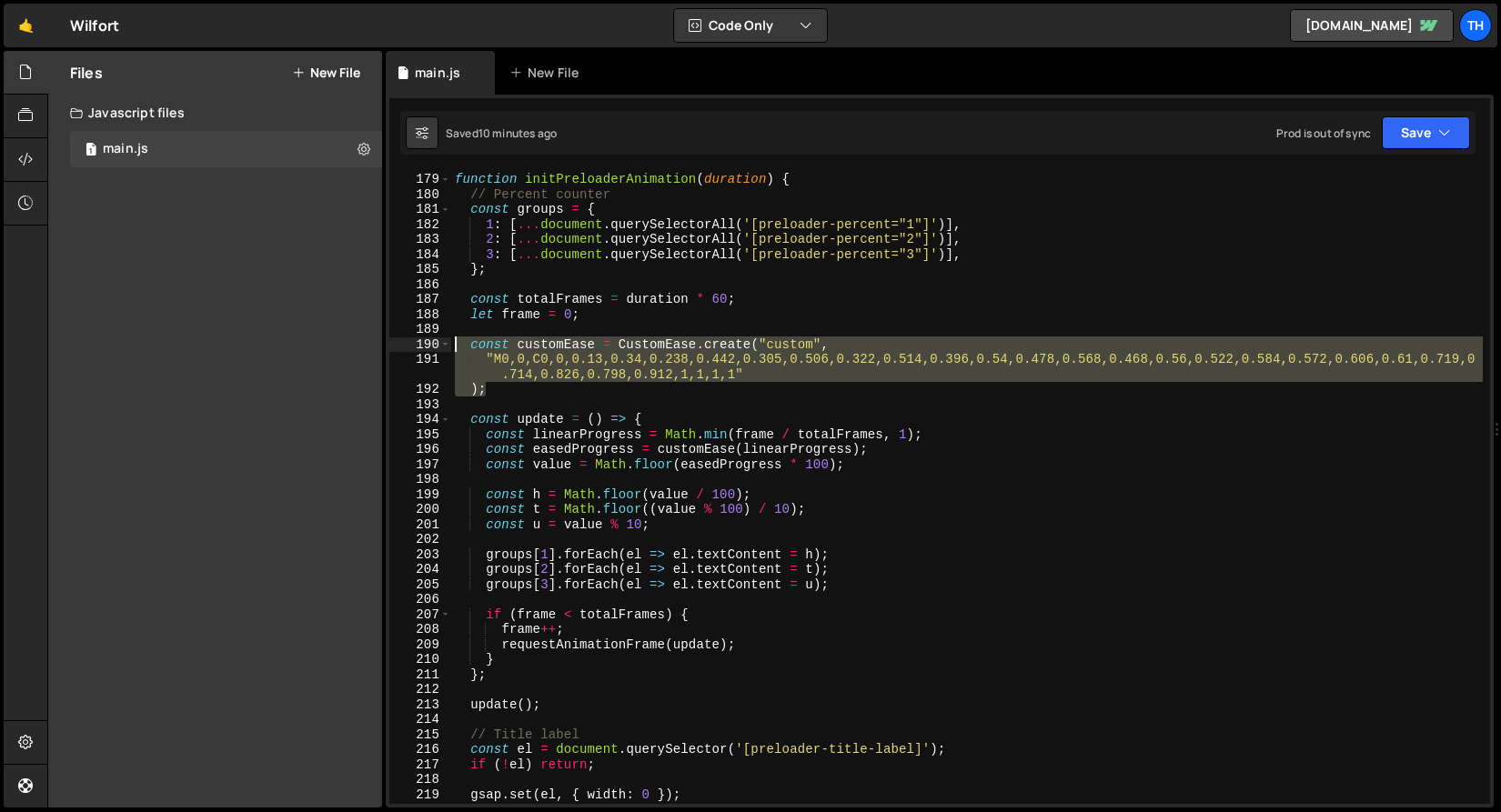
drag, startPoint x: 513, startPoint y: 386, endPoint x: 423, endPoint y: 347, distance: 98.1
click at [423, 347] on div "); 178 179 180 181 182 183 184 185 186 187 188 189 190 191 192 193 194 195 196 …" at bounding box center [940, 488] width 1101 height 633
click at [633, 415] on div "function initPreloaderAnimation ( duration ) { // Percent counter const groups …" at bounding box center [966, 488] width 1032 height 663
type textarea "const update = () => {"
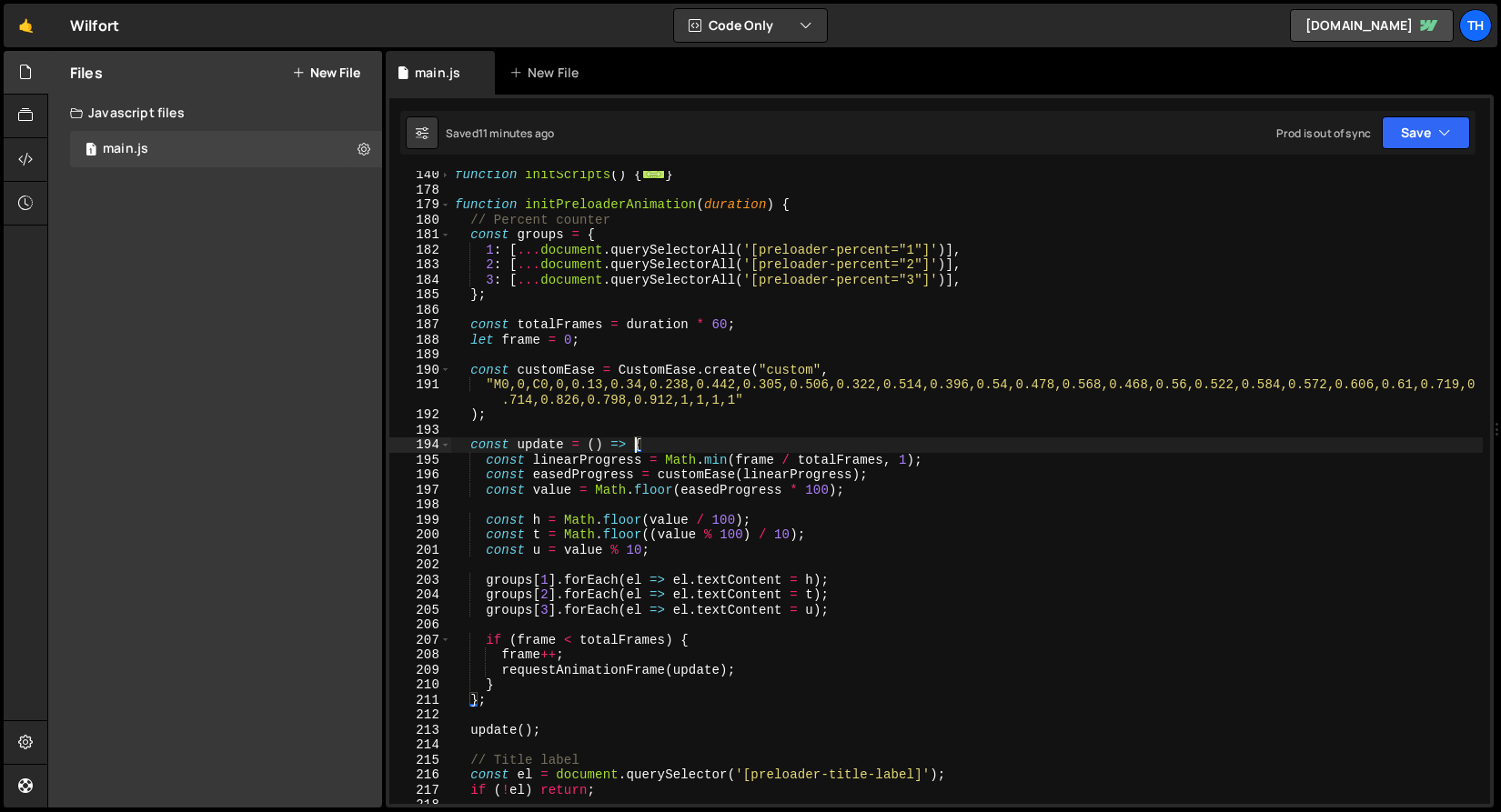
scroll to position [237, 0]
